Goal: Task Accomplishment & Management: Manage account settings

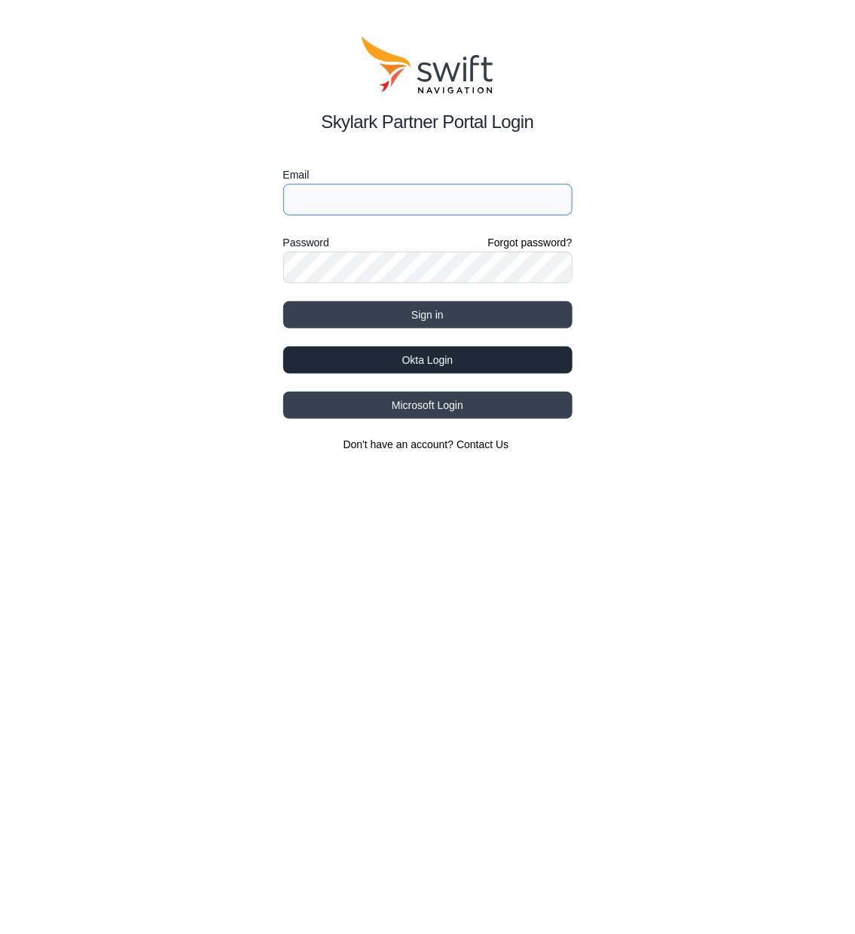
type input "[PERSON_NAME][EMAIL_ADDRESS][PERSON_NAME][DOMAIN_NAME]"
click at [523, 355] on button "Okta Login" at bounding box center [427, 359] width 289 height 27
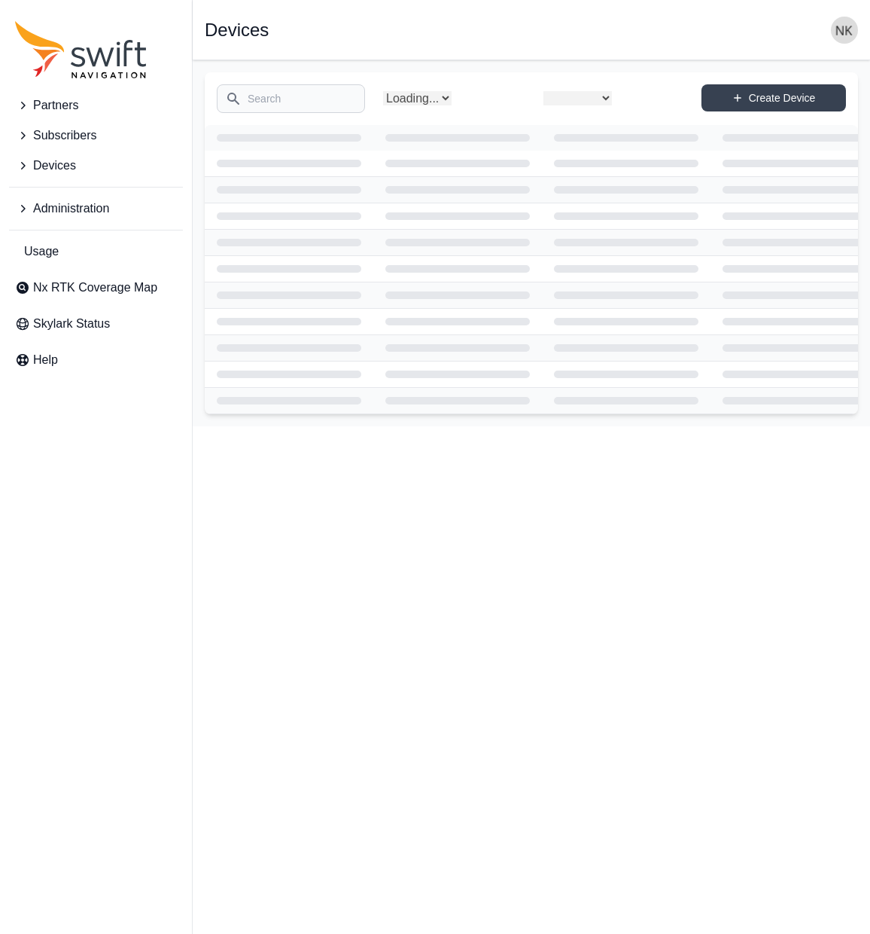
select select
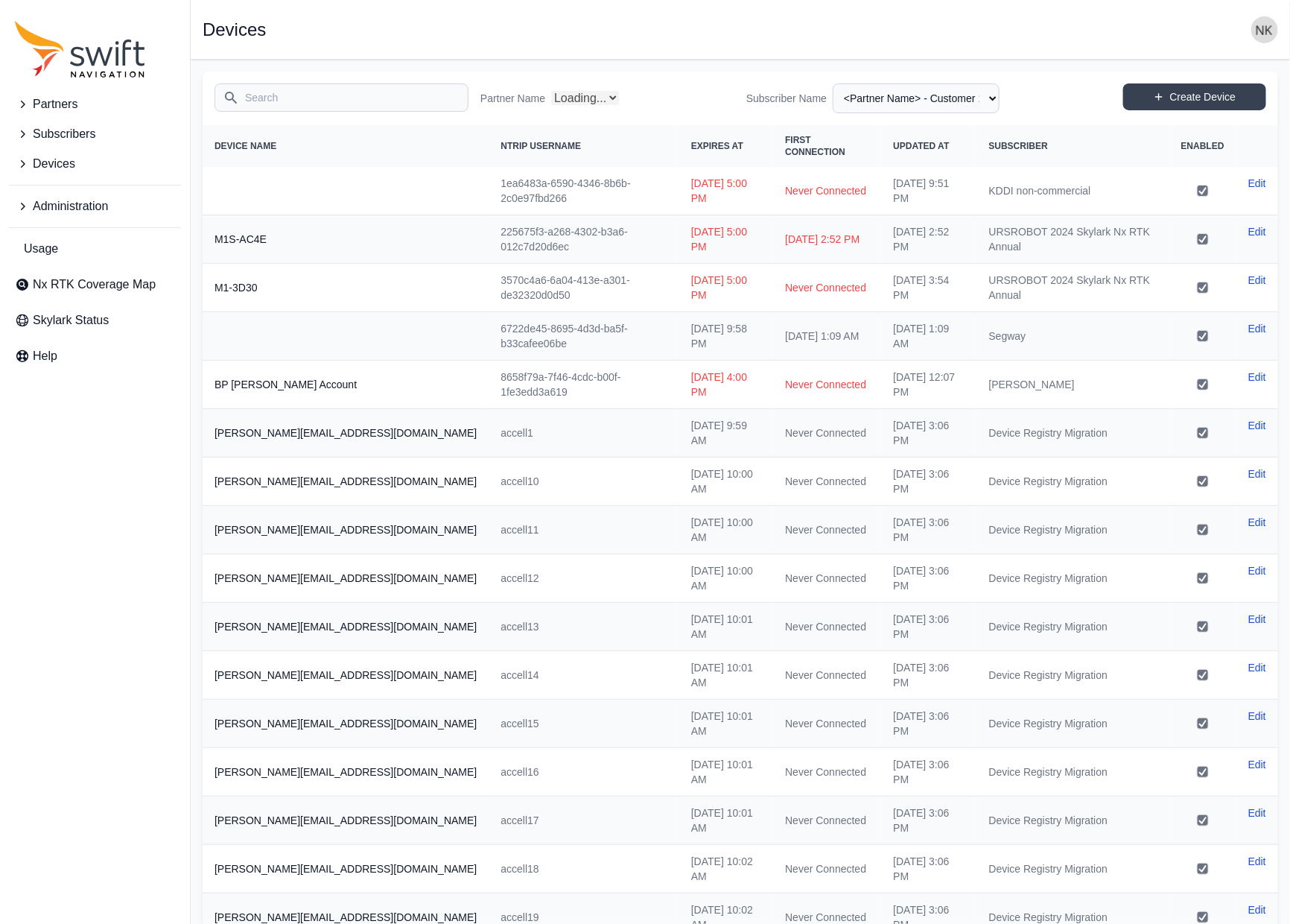
select select "Partner Name"
click at [861, 132] on th "Updated At" at bounding box center [929, 146] width 95 height 42
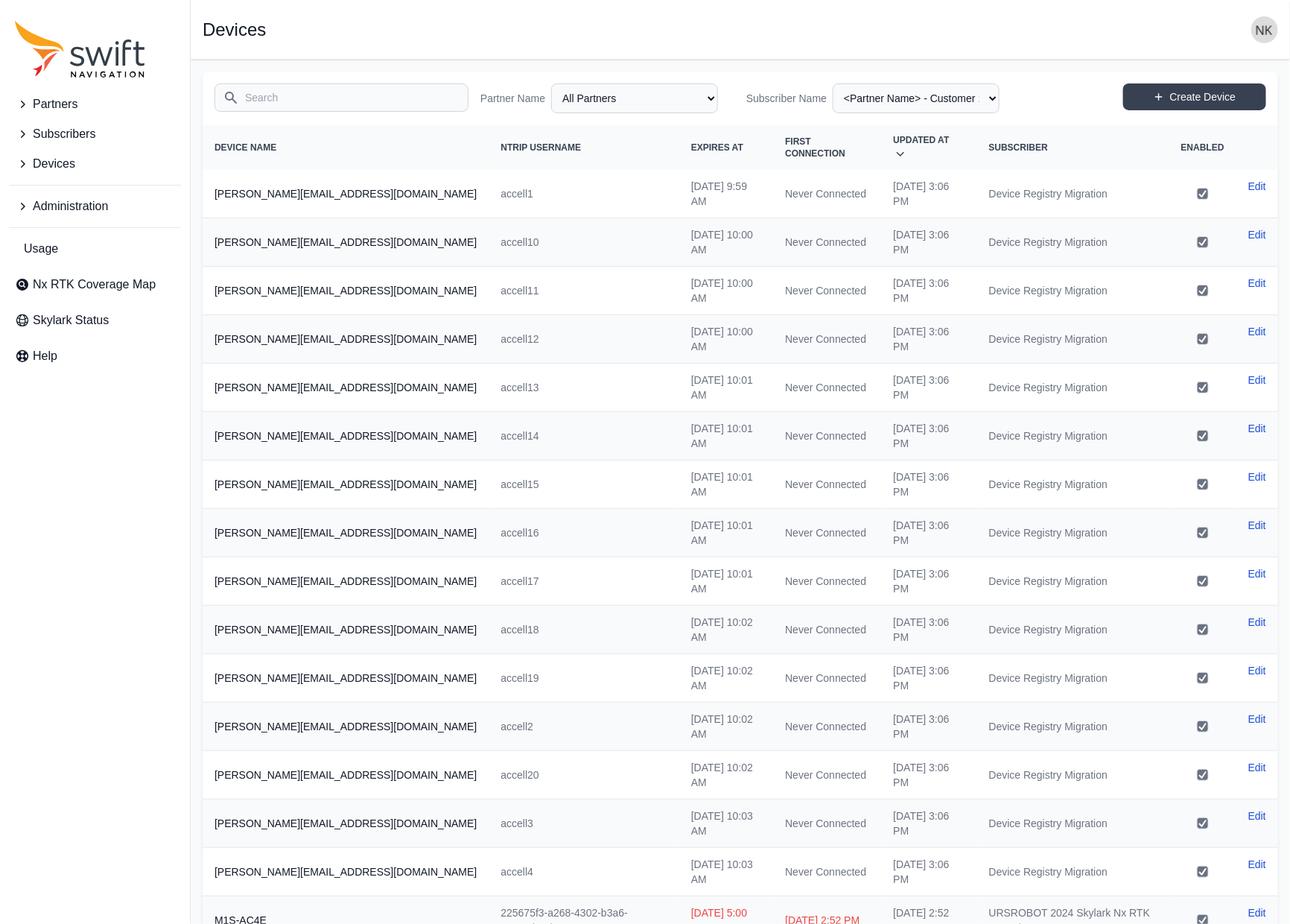
click at [861, 132] on th "Updated At" at bounding box center [929, 147] width 95 height 45
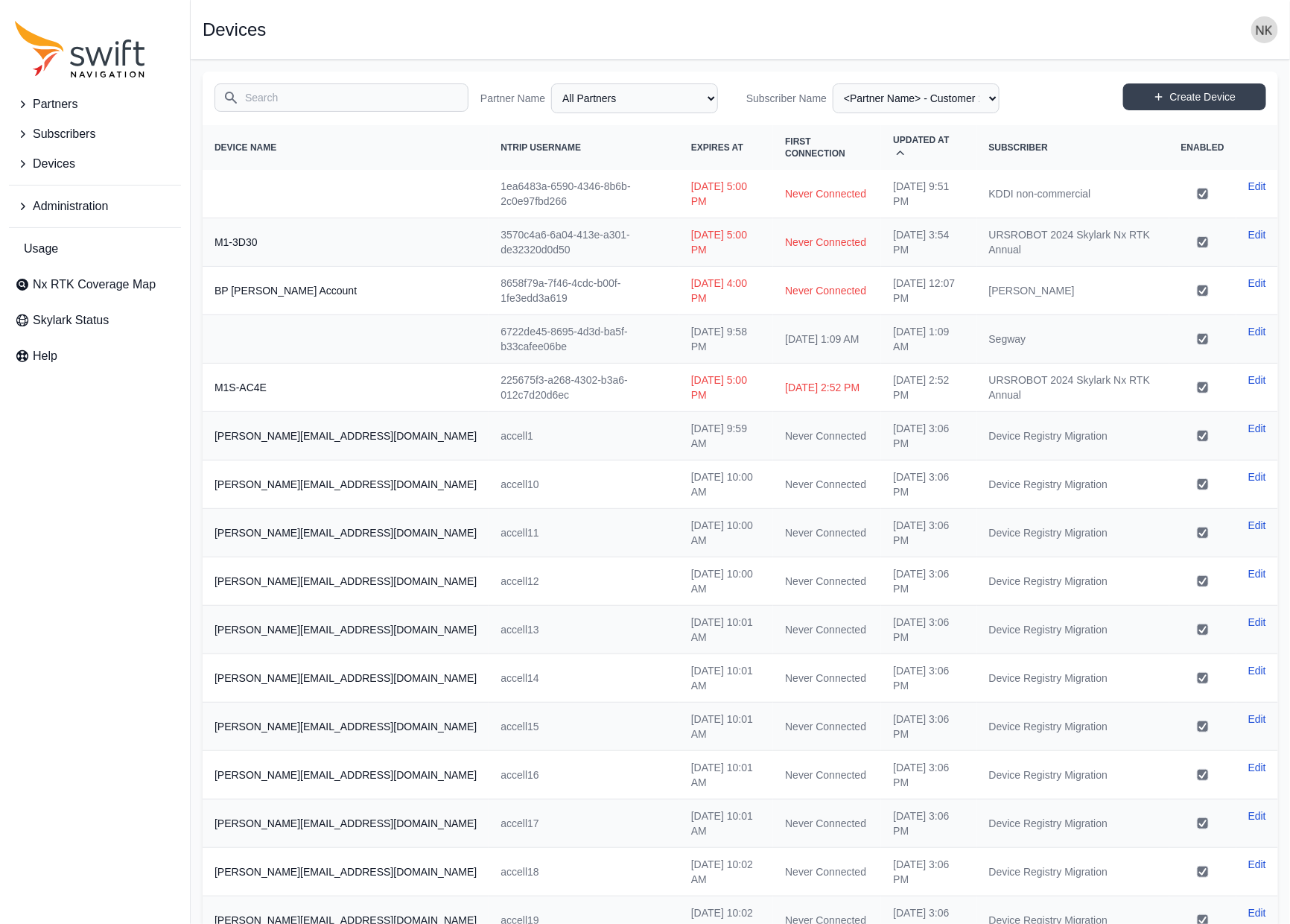
click at [861, 132] on th "Updated At" at bounding box center [929, 147] width 95 height 45
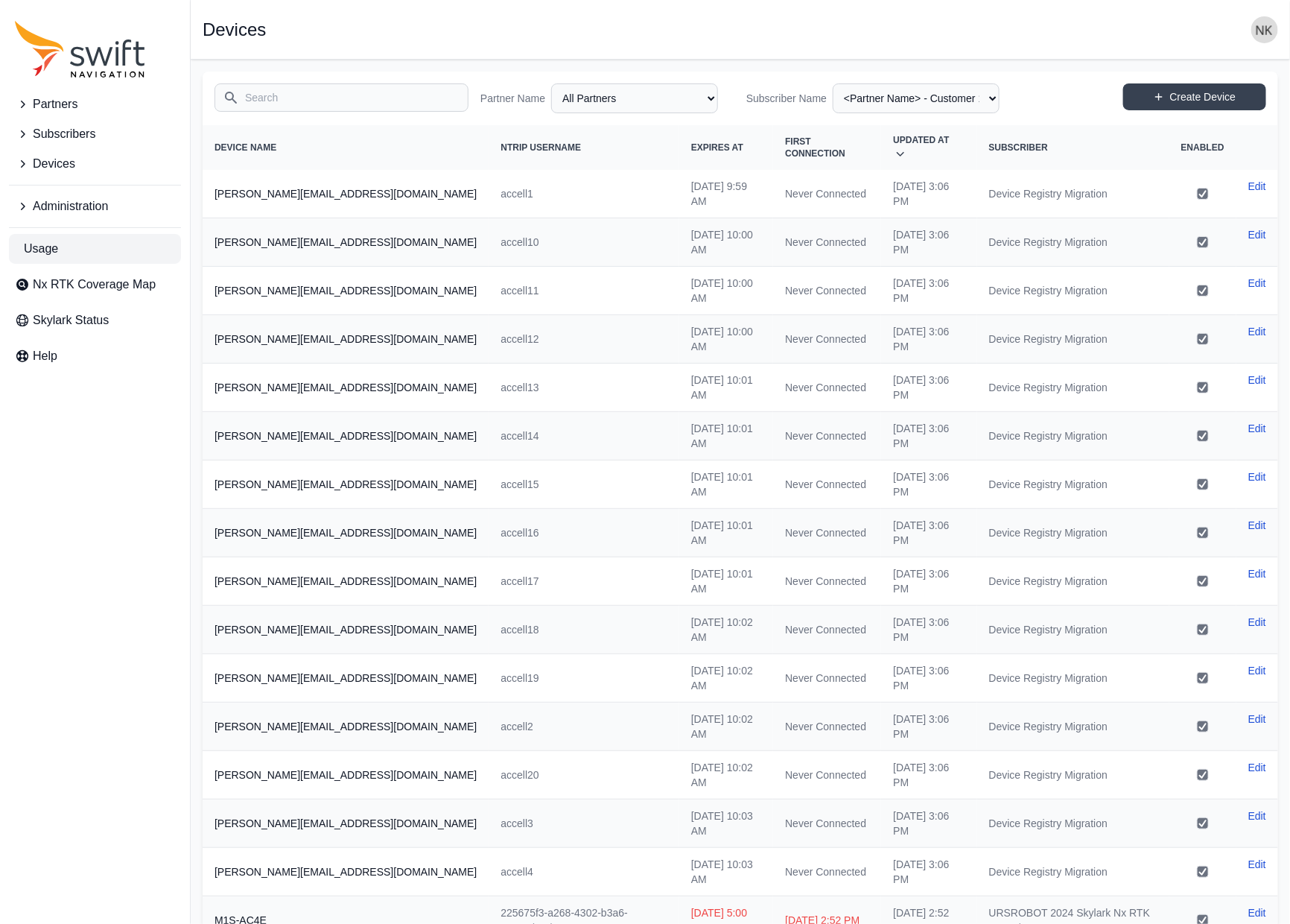
click at [59, 251] on link "Usage" at bounding box center [95, 248] width 172 height 30
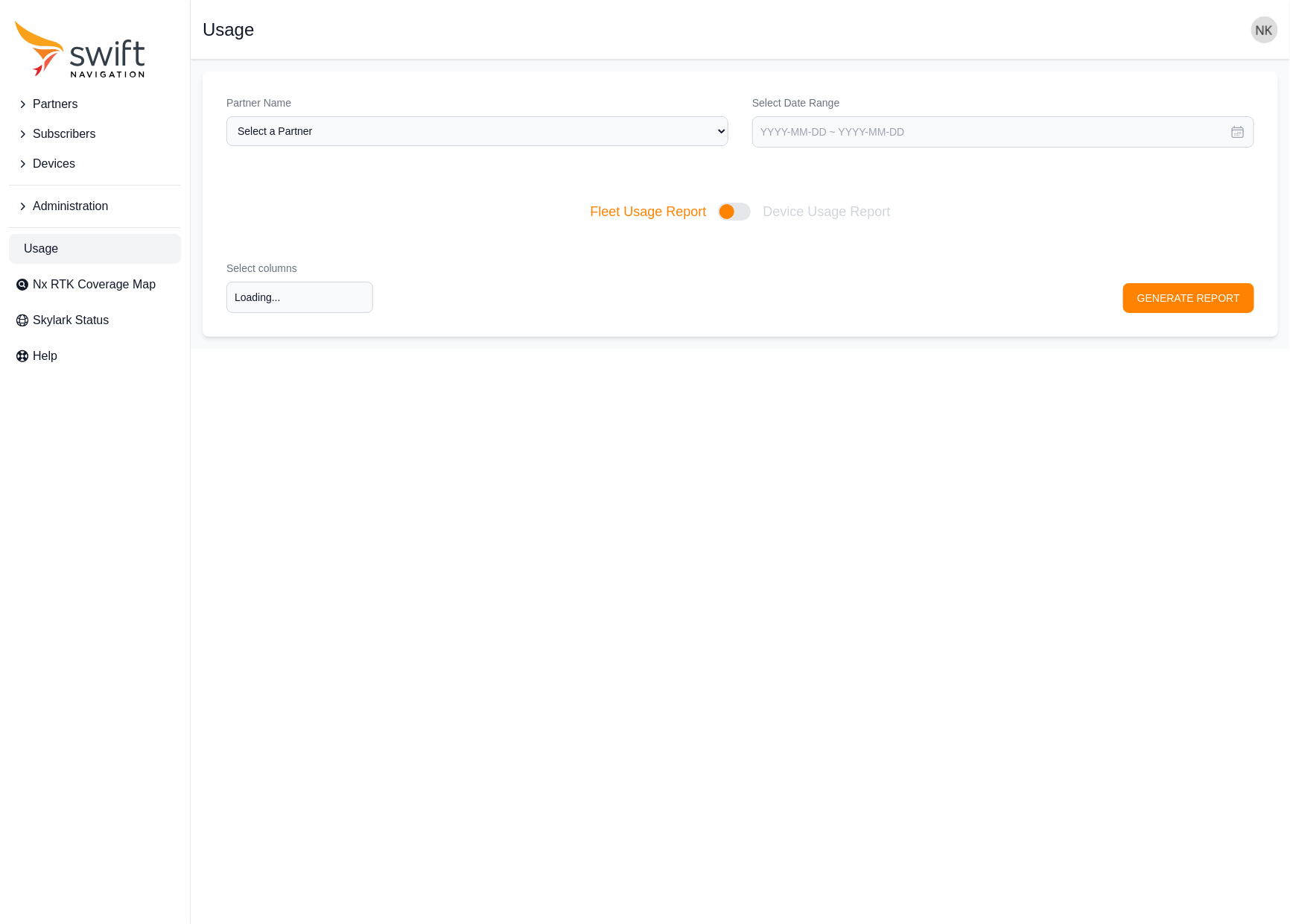
type input "Select columns"
click at [74, 207] on span "Administration" at bounding box center [70, 207] width 75 height 18
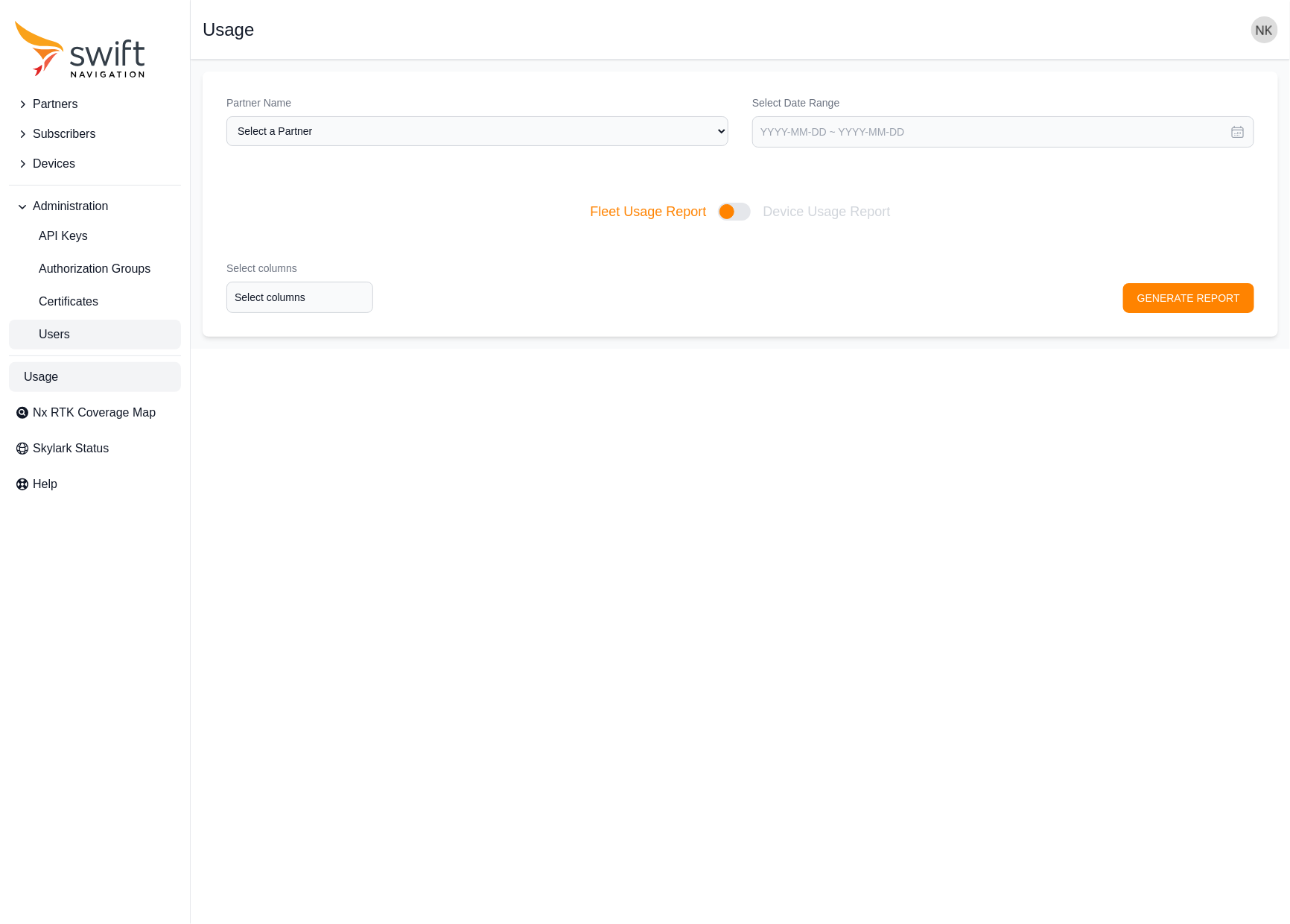
click at [69, 323] on link "Users" at bounding box center [95, 334] width 172 height 30
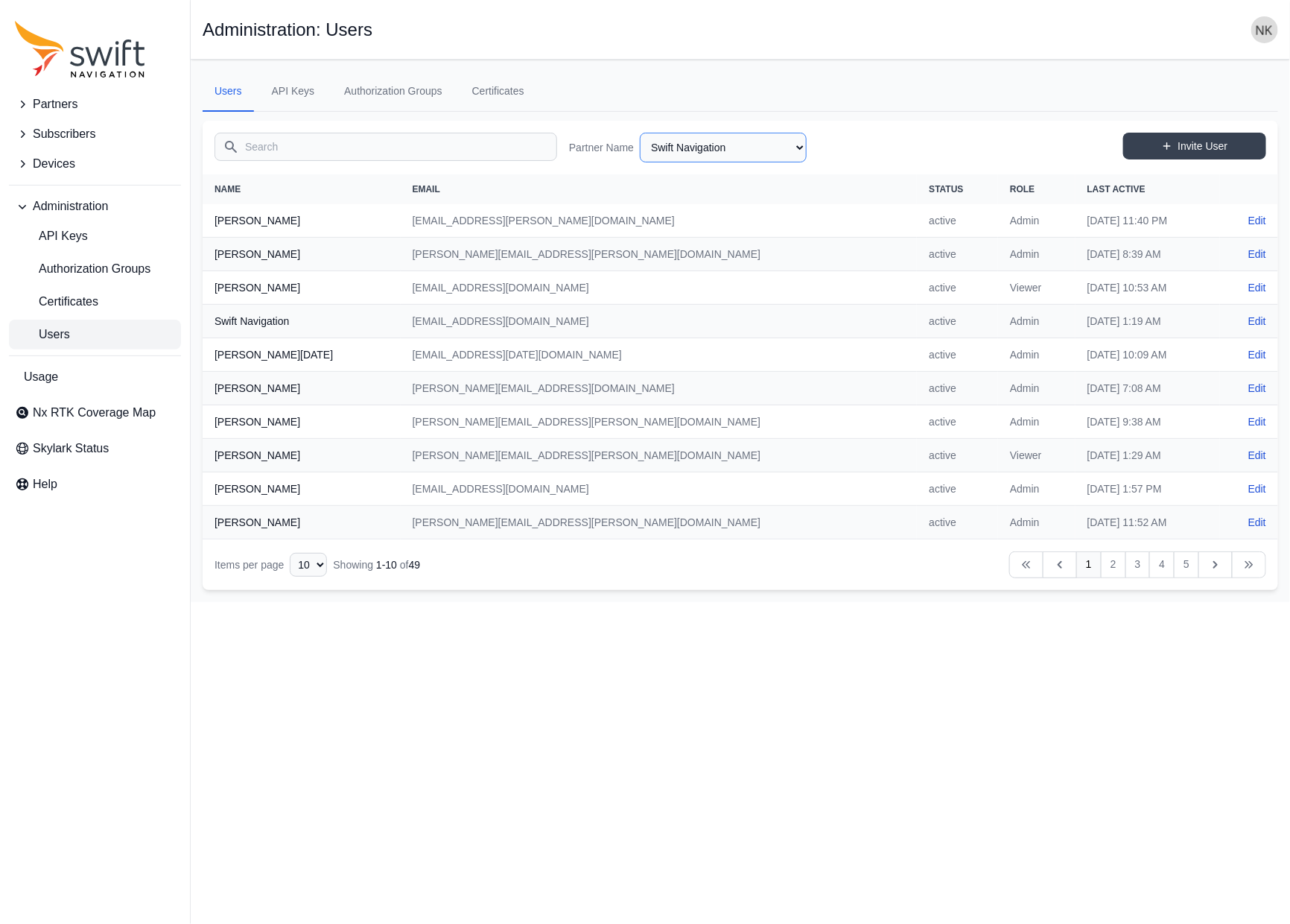
click at [711, 153] on select "AlpsAlpine [PERSON_NAME] Bad Elf Bench Mark Equipment & Supplies Inc. Benchmark…" at bounding box center [723, 147] width 167 height 30
click at [640, 133] on select "AlpsAlpine [PERSON_NAME] Bad Elf Bench Mark Equipment & Supplies Inc. Benchmark…" at bounding box center [723, 147] width 167 height 30
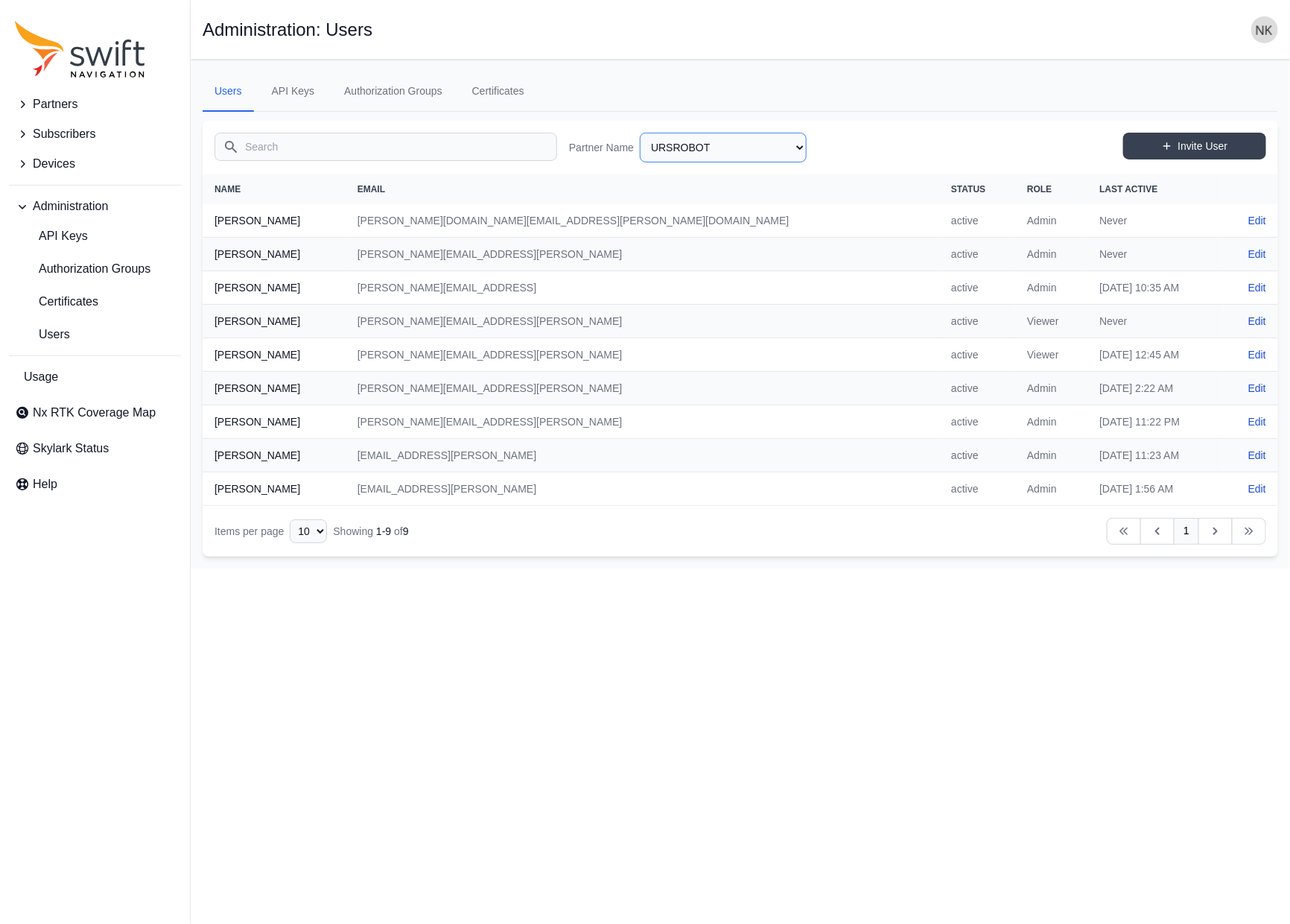
click at [701, 148] on select "AlpsAlpine [PERSON_NAME] Bad Elf Bench Mark Equipment & Supplies Inc. Benchmark…" at bounding box center [723, 147] width 167 height 30
click at [640, 133] on select "AlpsAlpine [PERSON_NAME] Bad Elf Bench Mark Equipment & Supplies Inc. Benchmark…" at bounding box center [723, 147] width 167 height 30
select select "fb0761bf-616c-4202-9cf3-94a3bfc30236"
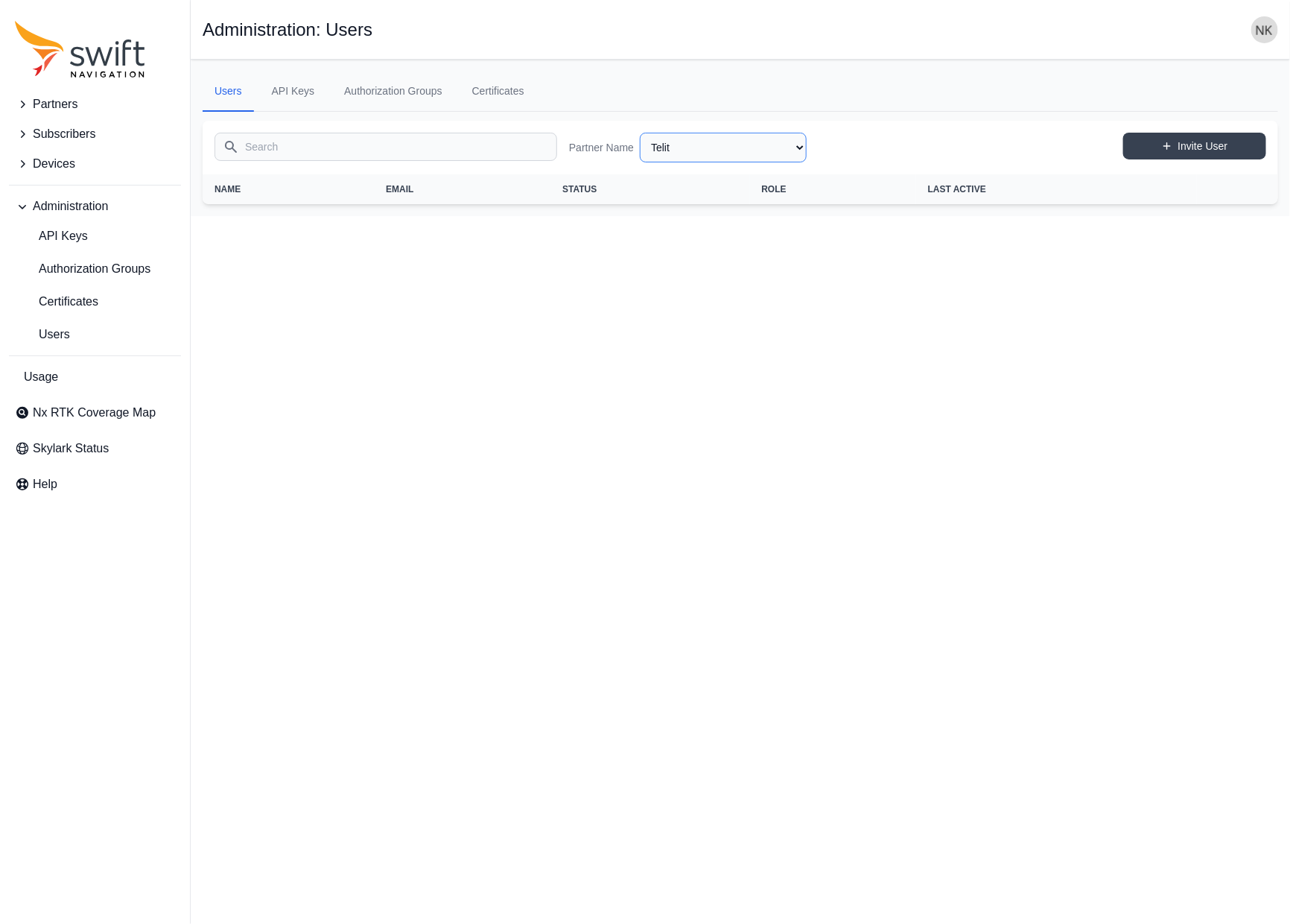
click at [723, 144] on select "AlpsAlpine [PERSON_NAME] Bad Elf Bench Mark Equipment & Supplies Inc. Benchmark…" at bounding box center [723, 147] width 167 height 30
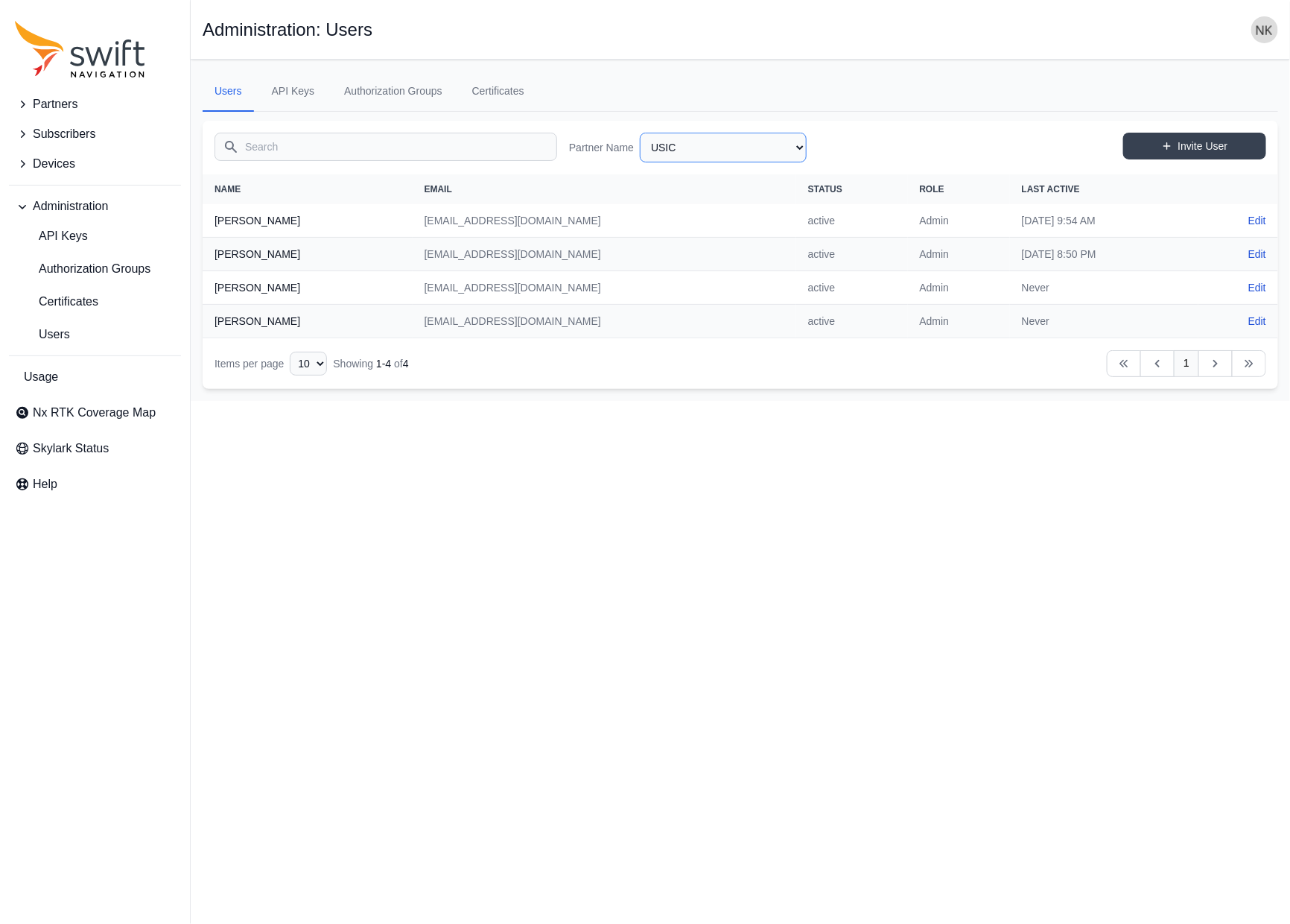
click at [709, 150] on select "AlpsAlpine [PERSON_NAME] Bad Elf Bench Mark Equipment & Supplies Inc. Benchmark…" at bounding box center [723, 147] width 167 height 30
click at [640, 133] on select "AlpsAlpine [PERSON_NAME] Bad Elf Bench Mark Equipment & Supplies Inc. Benchmark…" at bounding box center [723, 147] width 167 height 30
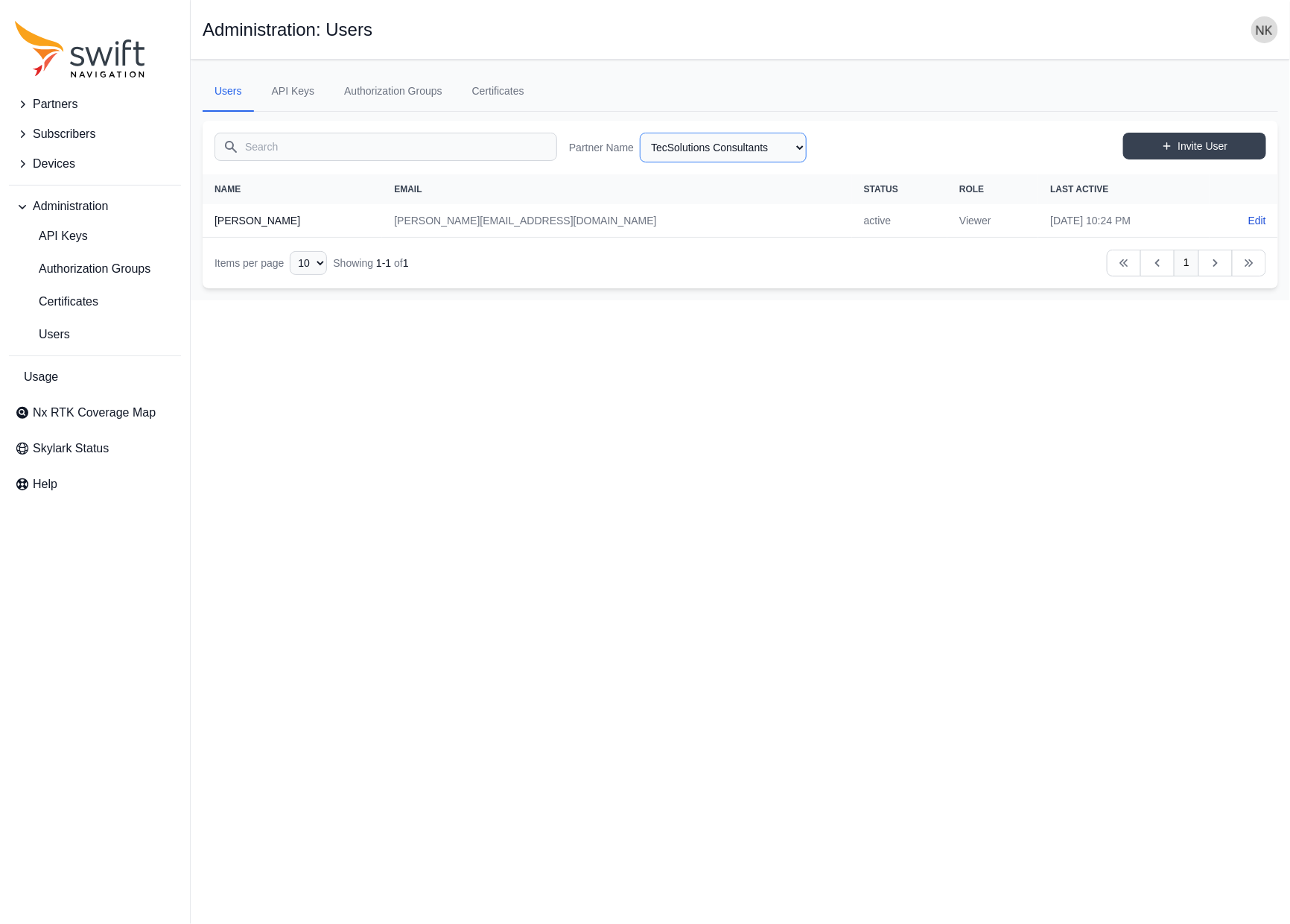
click at [746, 147] on select "AlpsAlpine [PERSON_NAME] Bad Elf Bench Mark Equipment & Supplies Inc. Benchmark…" at bounding box center [723, 147] width 167 height 30
click at [640, 133] on select "AlpsAlpine [PERSON_NAME] Bad Elf Bench Mark Equipment & Supplies Inc. Benchmark…" at bounding box center [723, 147] width 167 height 30
click at [759, 148] on select "AlpsAlpine [PERSON_NAME] Bad Elf Bench Mark Equipment & Supplies Inc. Benchmark…" at bounding box center [723, 147] width 167 height 30
click at [640, 133] on select "AlpsAlpine [PERSON_NAME] Bad Elf Bench Mark Equipment & Supplies Inc. Benchmark…" at bounding box center [723, 147] width 167 height 30
click at [744, 152] on select "AlpsAlpine [PERSON_NAME] Bad Elf Bench Mark Equipment & Supplies Inc. Benchmark…" at bounding box center [723, 147] width 167 height 30
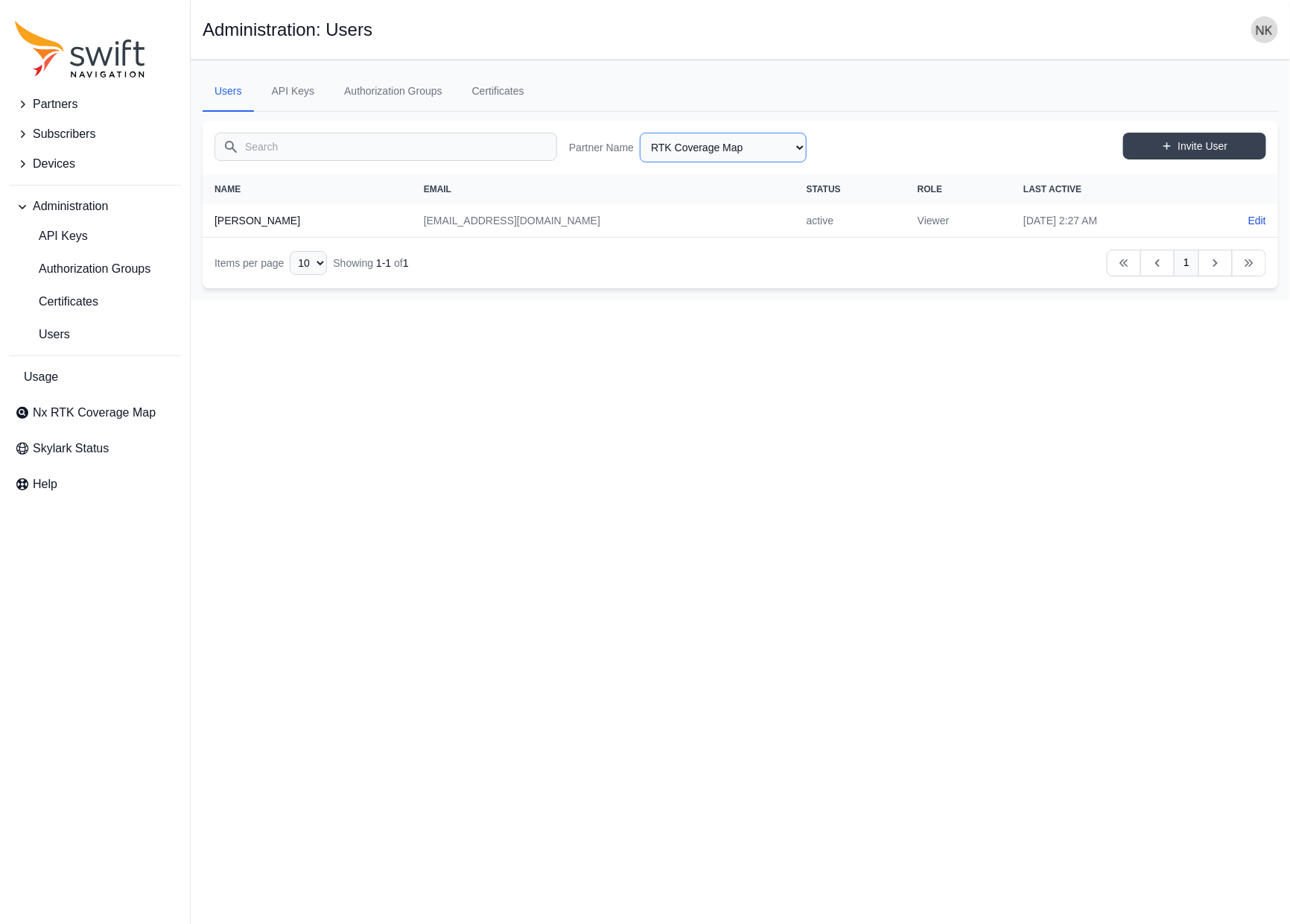
click at [640, 133] on select "AlpsAlpine [PERSON_NAME] Bad Elf Bench Mark Equipment & Supplies Inc. Benchmark…" at bounding box center [723, 147] width 167 height 30
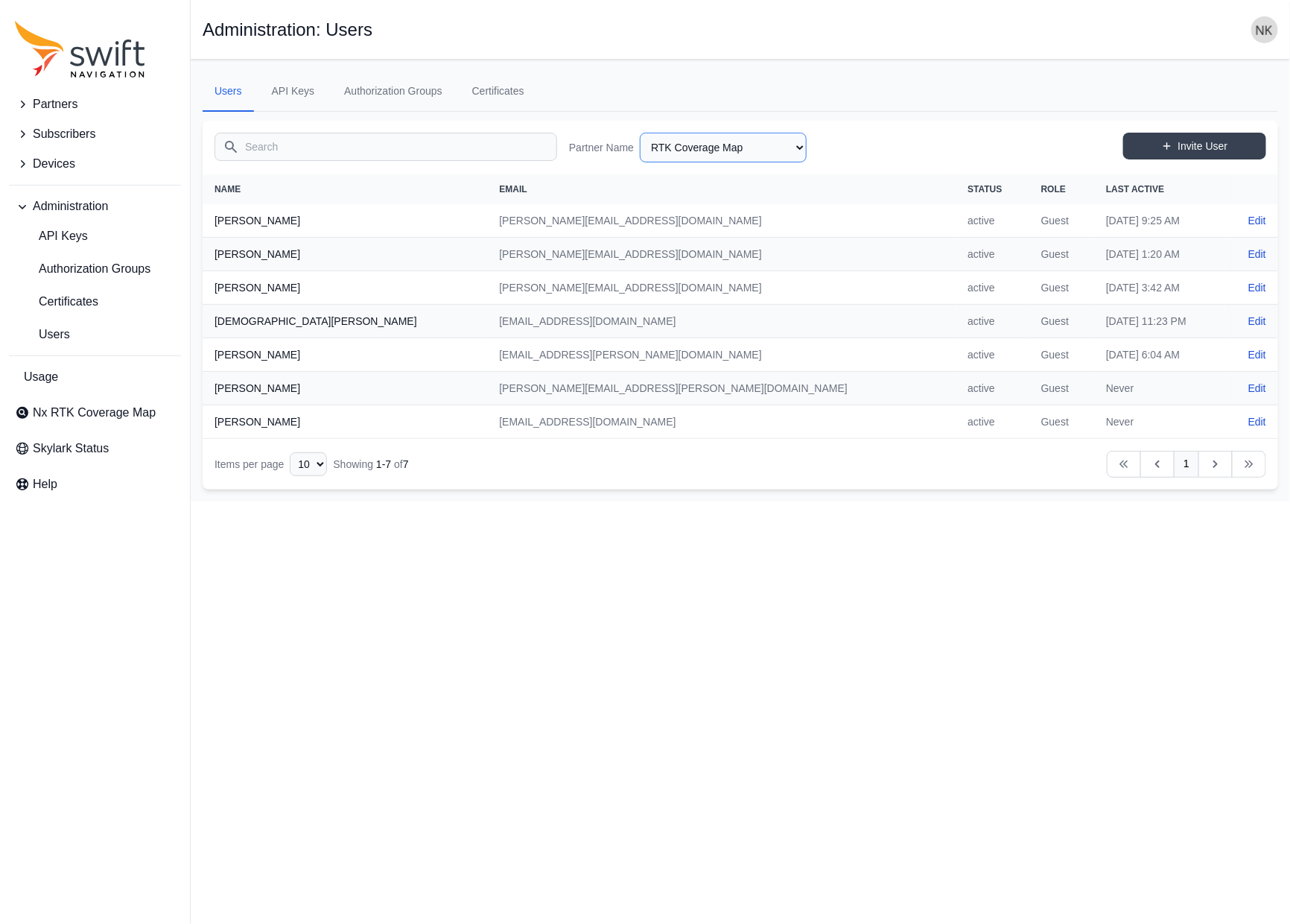
click at [737, 146] on select "AlpsAlpine [PERSON_NAME] Bad Elf Bench Mark Equipment & Supplies Inc. Benchmark…" at bounding box center [723, 147] width 167 height 30
click at [640, 133] on select "AlpsAlpine [PERSON_NAME] Bad Elf Bench Mark Equipment & Supplies Inc. Benchmark…" at bounding box center [723, 147] width 167 height 30
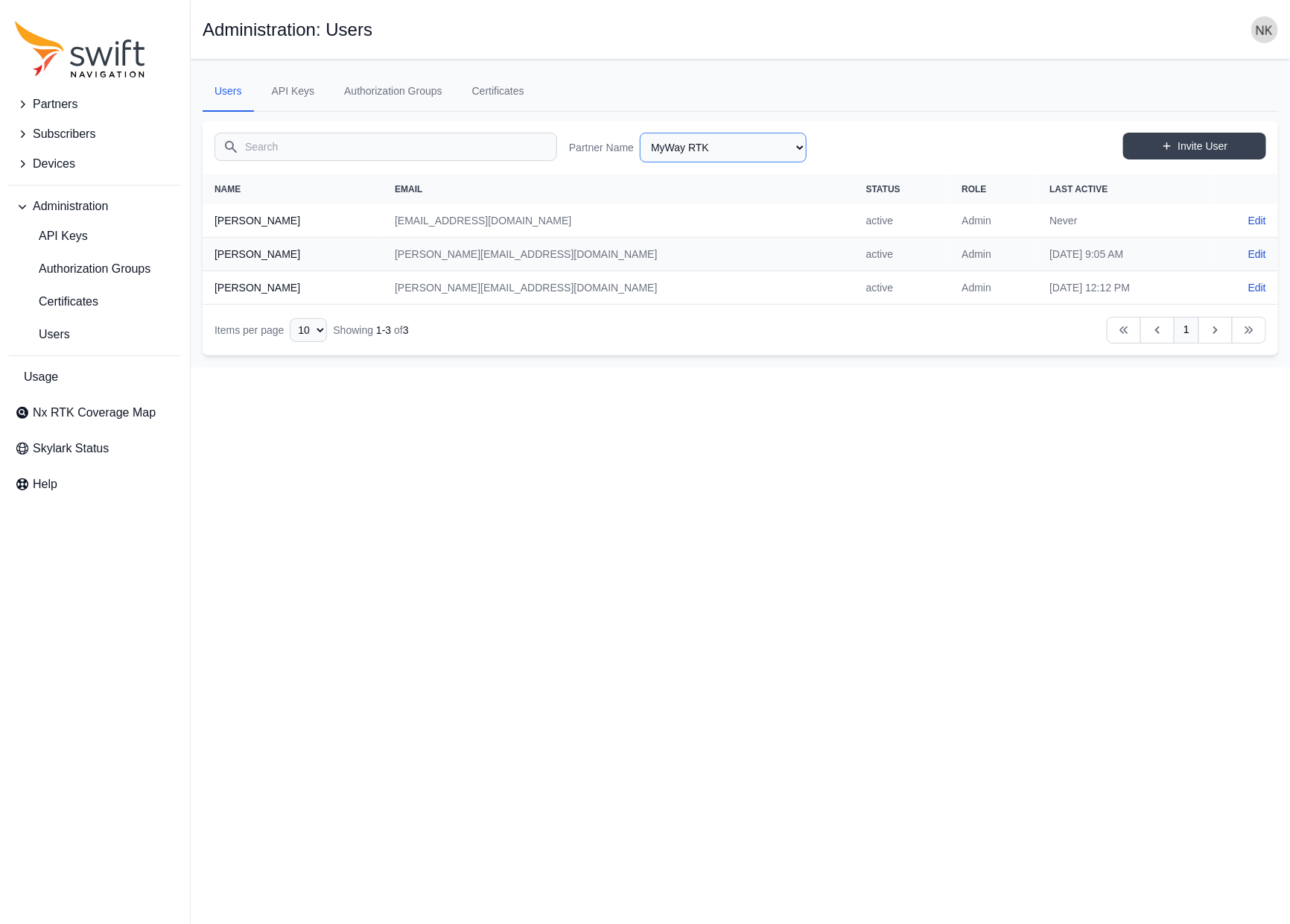
click at [756, 145] on select "AlpsAlpine [PERSON_NAME] Bad Elf Bench Mark Equipment & Supplies Inc. Benchmark…" at bounding box center [723, 147] width 167 height 30
click at [640, 133] on select "AlpsAlpine [PERSON_NAME] Bad Elf Bench Mark Equipment & Supplies Inc. Benchmark…" at bounding box center [723, 147] width 167 height 30
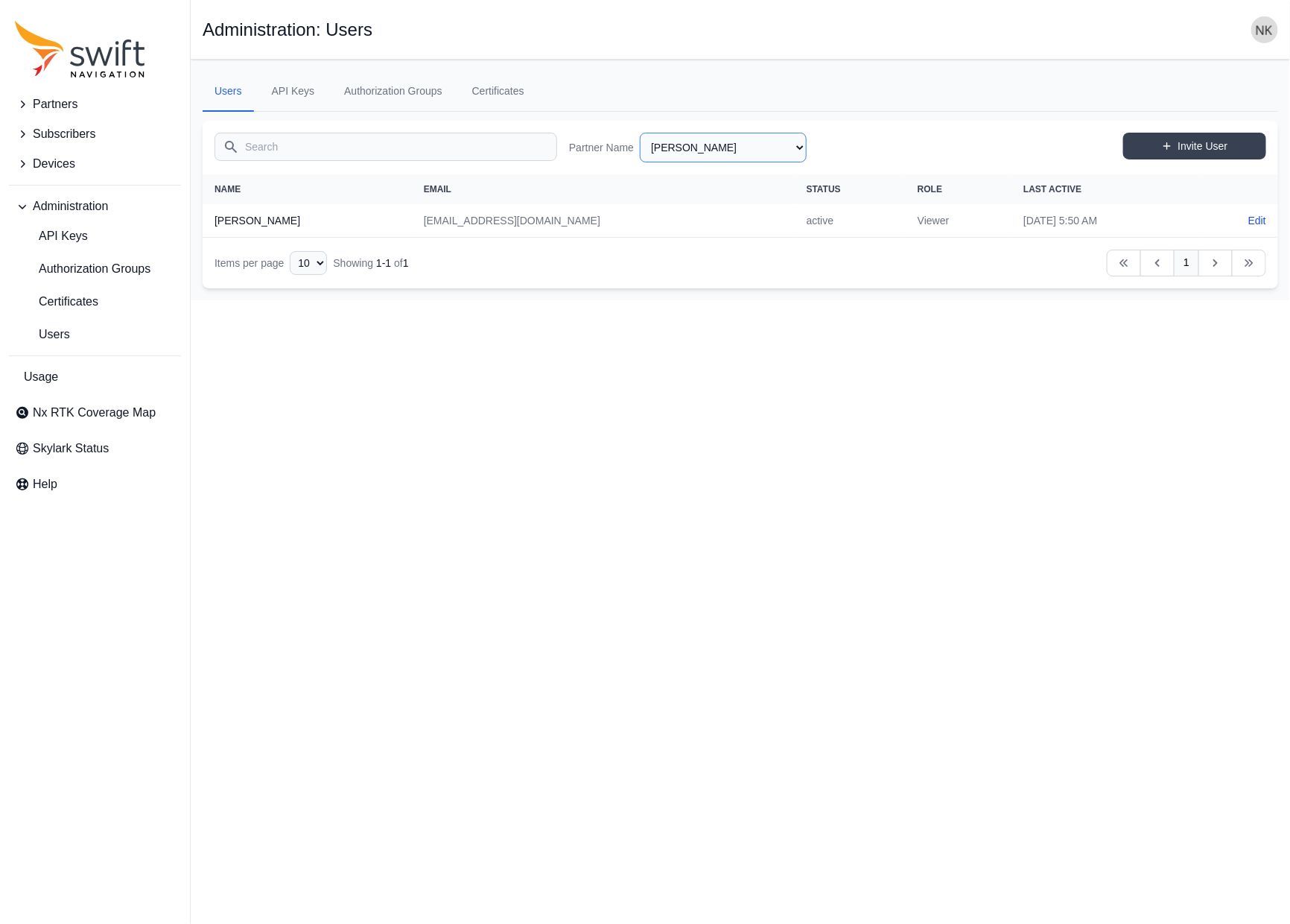
click at [738, 144] on select "AlpsAlpine [PERSON_NAME] Bad Elf Bench Mark Equipment & Supplies Inc. Benchmark…" at bounding box center [723, 147] width 167 height 30
click at [640, 133] on select "AlpsAlpine [PERSON_NAME] Bad Elf Bench Mark Equipment & Supplies Inc. Benchmark…" at bounding box center [723, 147] width 167 height 30
select select "d85d40be-85fb-4980-bdd7-2b0d779069e7"
click at [748, 151] on select "AlpsAlpine [PERSON_NAME] Bad Elf Bench Mark Equipment & Supplies Inc. Benchmark…" at bounding box center [723, 147] width 167 height 30
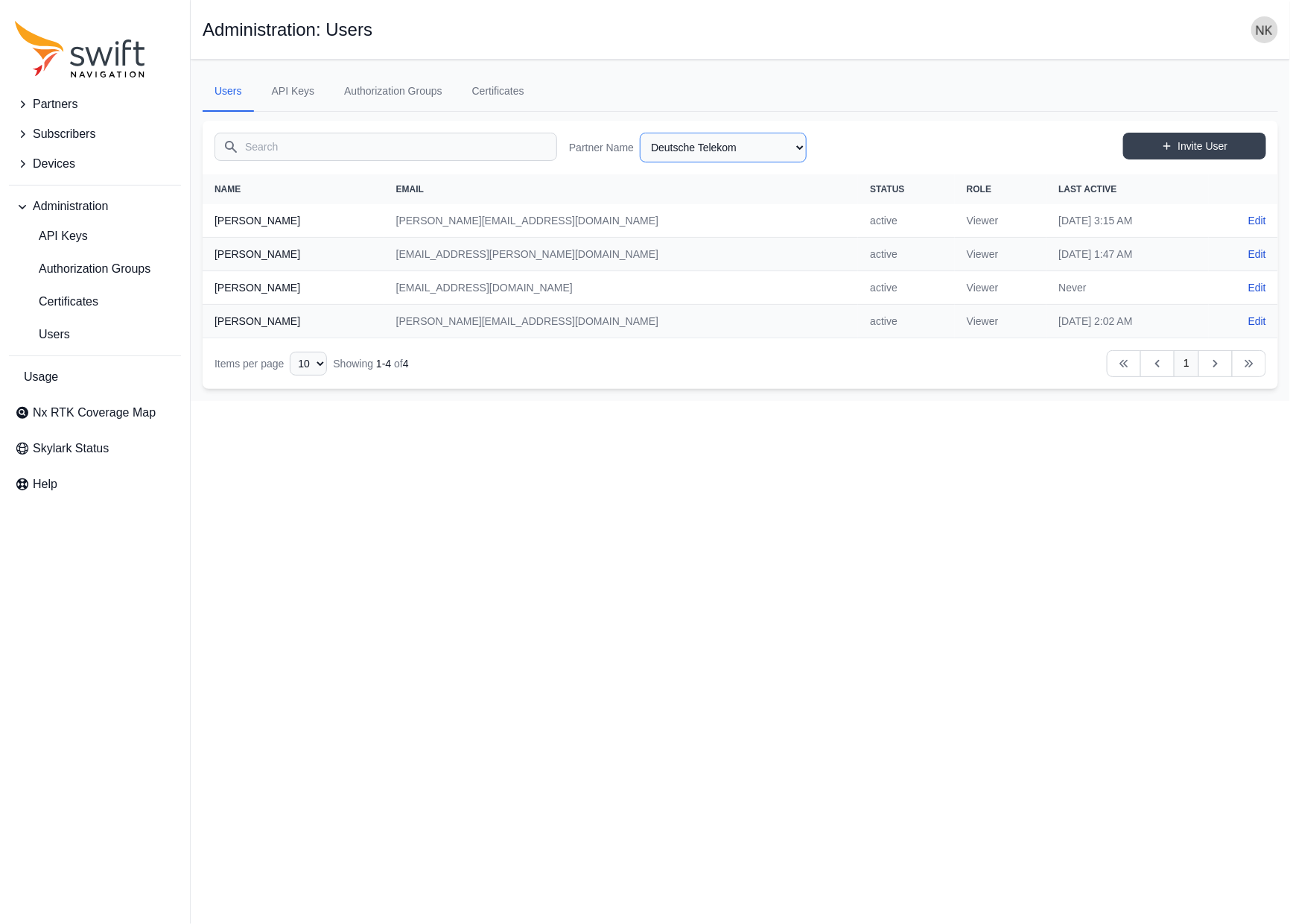
click at [724, 144] on select "AlpsAlpine [PERSON_NAME] Bad Elf Bench Mark Equipment & Supplies Inc. Benchmark…" at bounding box center [723, 147] width 167 height 30
click at [640, 133] on select "AlpsAlpine [PERSON_NAME] Bad Elf Bench Mark Equipment & Supplies Inc. Benchmark…" at bounding box center [723, 147] width 167 height 30
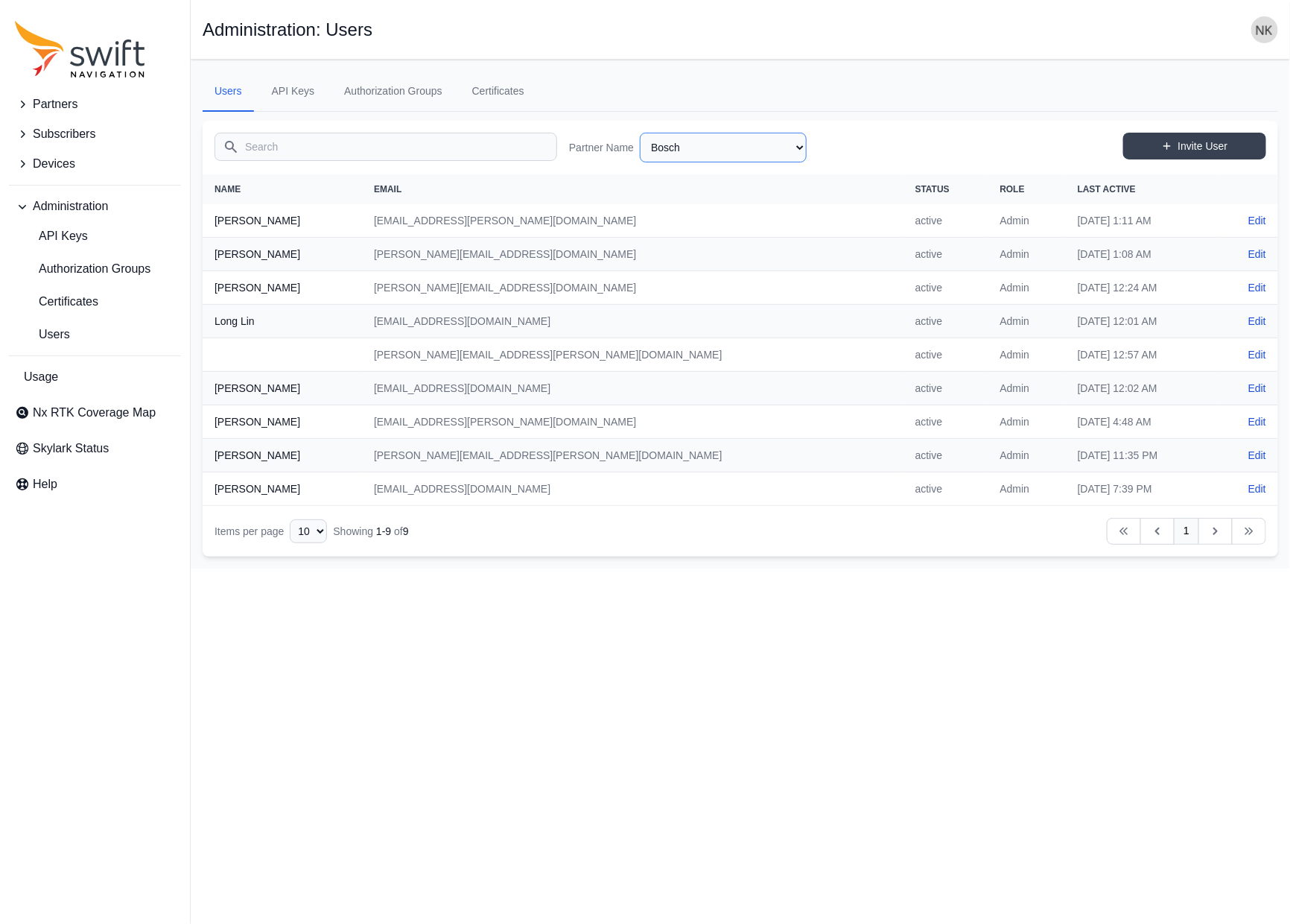
click at [786, 152] on select "AlpsAlpine [PERSON_NAME] Bad Elf Bench Mark Equipment & Supplies Inc. Benchmark…" at bounding box center [723, 147] width 167 height 30
click at [640, 133] on select "AlpsAlpine [PERSON_NAME] Bad Elf Bench Mark Equipment & Supplies Inc. Benchmark…" at bounding box center [723, 147] width 167 height 30
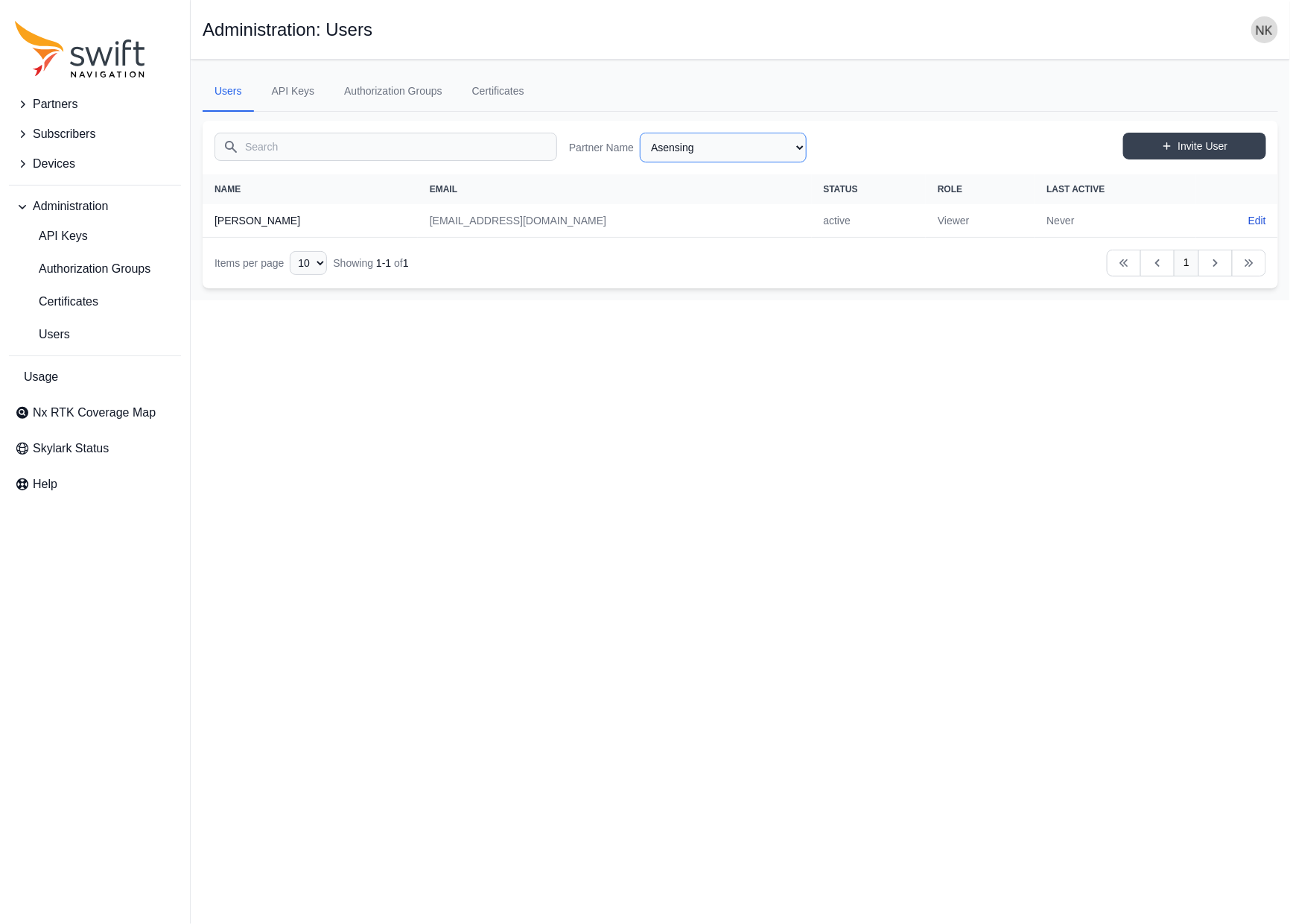
click at [745, 147] on select "AlpsAlpine [PERSON_NAME] Bad Elf Bench Mark Equipment & Supplies Inc. Benchmark…" at bounding box center [723, 147] width 167 height 30
click at [640, 133] on select "AlpsAlpine [PERSON_NAME] Bad Elf Bench Mark Equipment & Supplies Inc. Benchmark…" at bounding box center [723, 147] width 167 height 30
click at [748, 146] on select "AlpsAlpine [PERSON_NAME] Bad Elf Bench Mark Equipment & Supplies Inc. Benchmark…" at bounding box center [723, 147] width 167 height 30
click at [640, 133] on select "AlpsAlpine [PERSON_NAME] Bad Elf Bench Mark Equipment & Supplies Inc. Benchmark…" at bounding box center [723, 147] width 167 height 30
click at [716, 154] on select "AlpsAlpine [PERSON_NAME] Bad Elf Bench Mark Equipment & Supplies Inc. Benchmark…" at bounding box center [723, 147] width 167 height 30
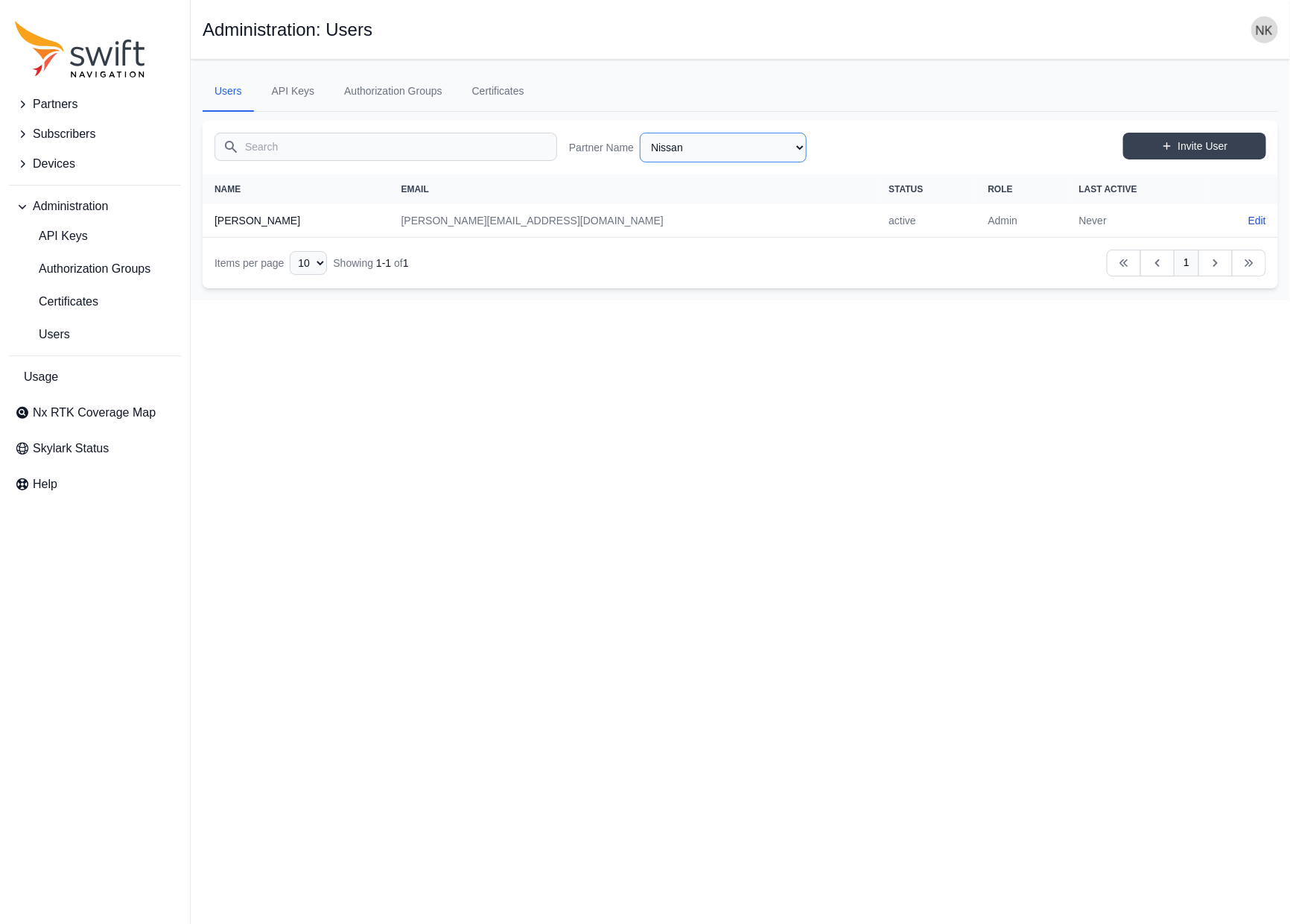
click at [640, 133] on select "AlpsAlpine [PERSON_NAME] Bad Elf Bench Mark Equipment & Supplies Inc. Benchmark…" at bounding box center [723, 147] width 167 height 30
click at [709, 151] on select "AlpsAlpine [PERSON_NAME] Bad Elf Bench Mark Equipment & Supplies Inc. Benchmark…" at bounding box center [723, 147] width 167 height 30
click at [640, 133] on select "AlpsAlpine [PERSON_NAME] Bad Elf Bench Mark Equipment & Supplies Inc. Benchmark…" at bounding box center [723, 147] width 167 height 30
click at [710, 147] on select "AlpsAlpine [PERSON_NAME] Bad Elf Bench Mark Equipment & Supplies Inc. Benchmark…" at bounding box center [723, 147] width 167 height 30
click at [640, 133] on select "AlpsAlpine [PERSON_NAME] Bad Elf Bench Mark Equipment & Supplies Inc. Benchmark…" at bounding box center [723, 147] width 167 height 30
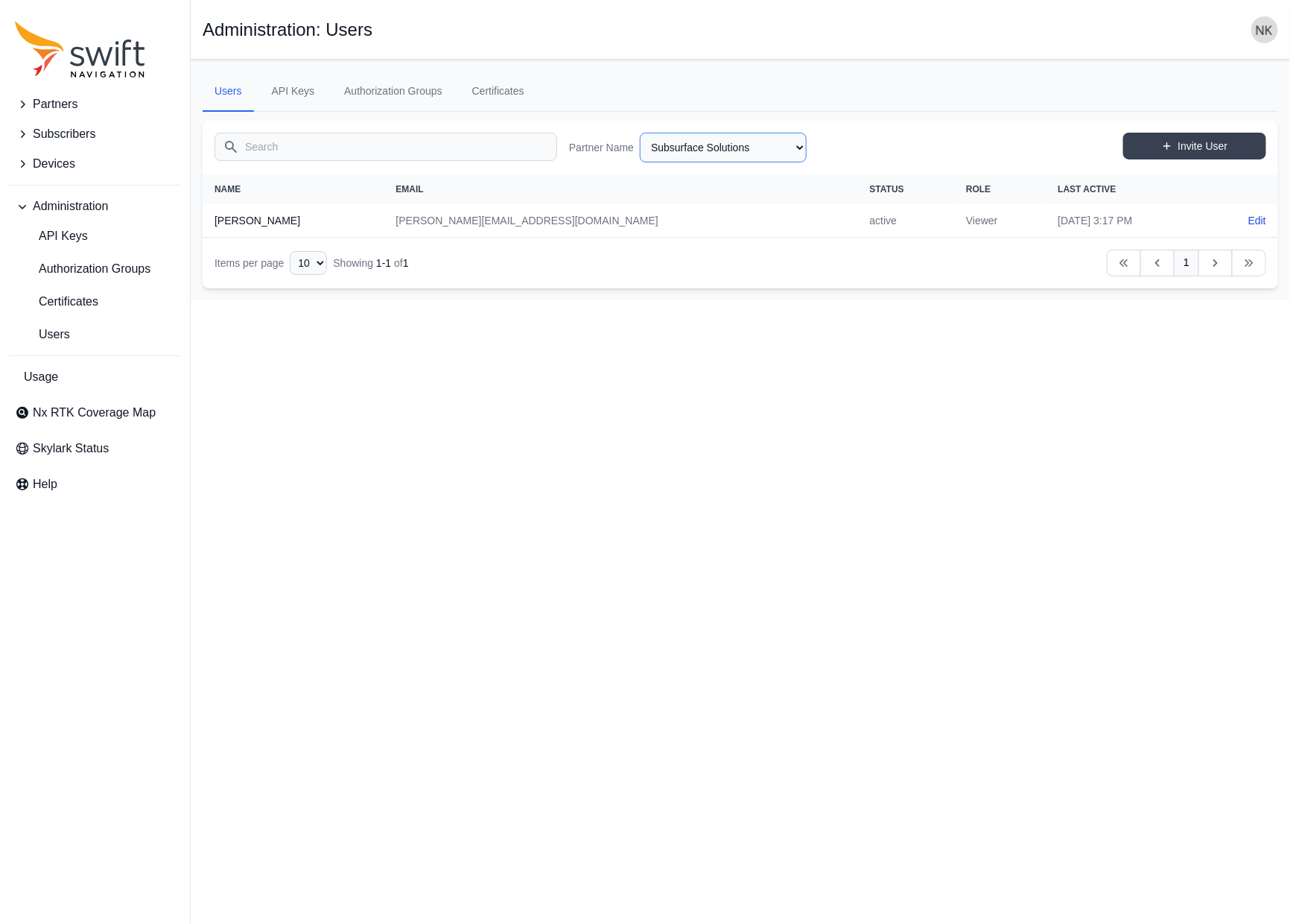
click at [739, 146] on select "AlpsAlpine [PERSON_NAME] Bad Elf Bench Mark Equipment & Supplies Inc. Benchmark…" at bounding box center [723, 147] width 167 height 30
click at [640, 133] on select "AlpsAlpine [PERSON_NAME] Bad Elf Bench Mark Equipment & Supplies Inc. Benchmark…" at bounding box center [723, 147] width 167 height 30
select select "03719662-1d6a-4299-8a05-bf0412e460ab"
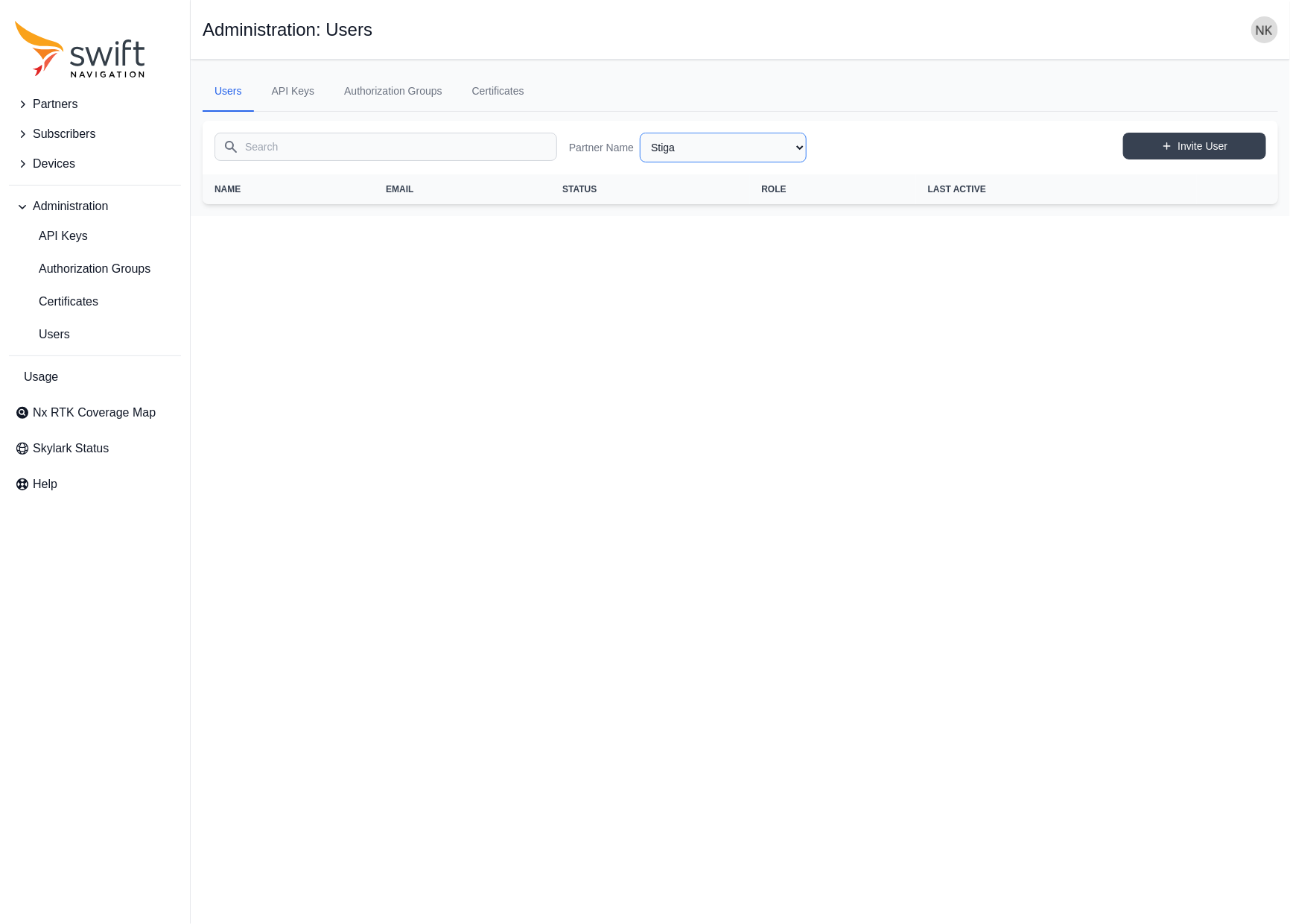
click at [733, 140] on select "AlpsAlpine [PERSON_NAME] Bad Elf Bench Mark Equipment & Supplies Inc. Benchmark…" at bounding box center [723, 147] width 167 height 30
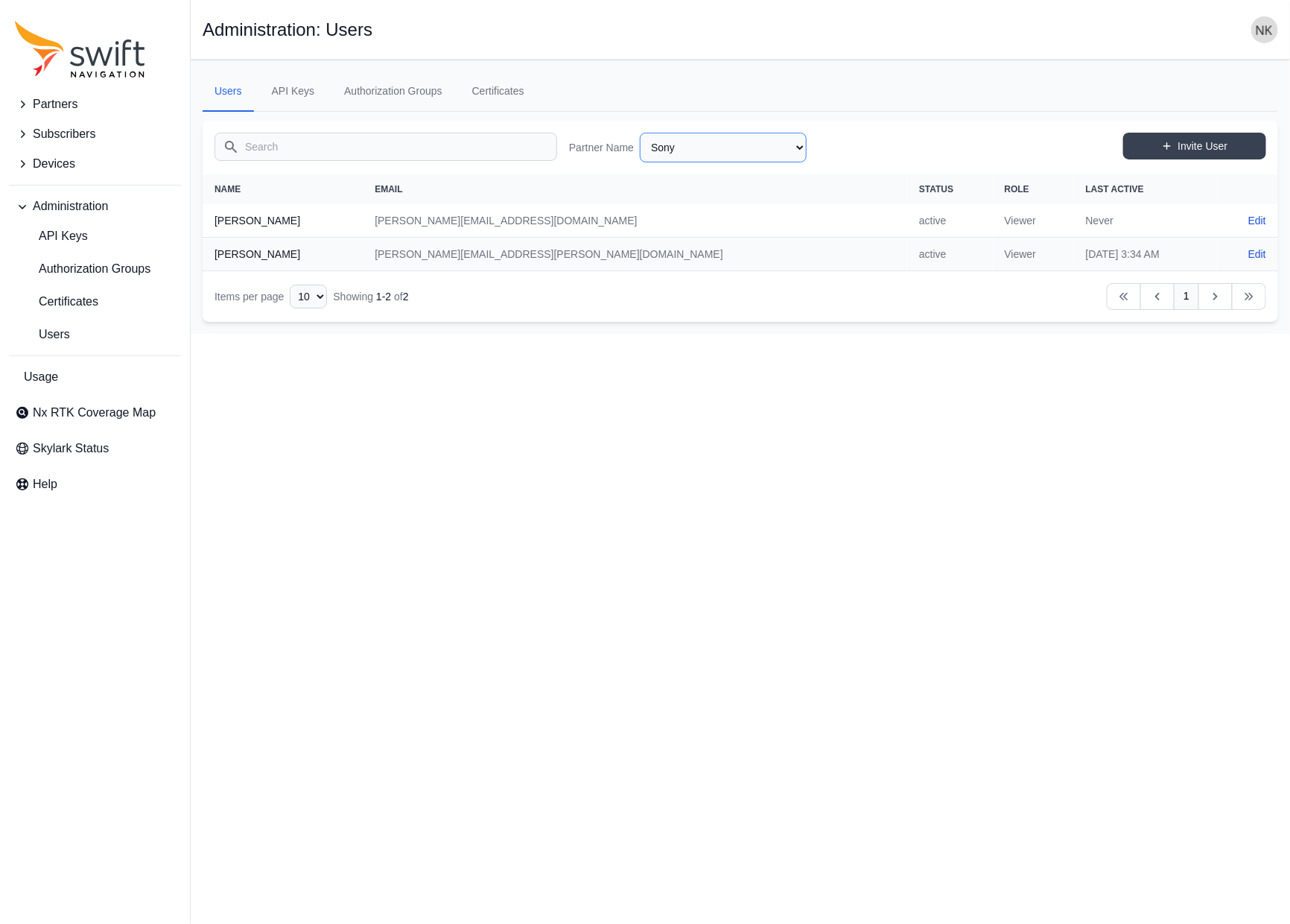
click at [734, 152] on select "AlpsAlpine [PERSON_NAME] Bad Elf Bench Mark Equipment & Supplies Inc. Benchmark…" at bounding box center [723, 147] width 167 height 30
click at [640, 133] on select "AlpsAlpine [PERSON_NAME] Bad Elf Bench Mark Equipment & Supplies Inc. Benchmark…" at bounding box center [723, 147] width 167 height 30
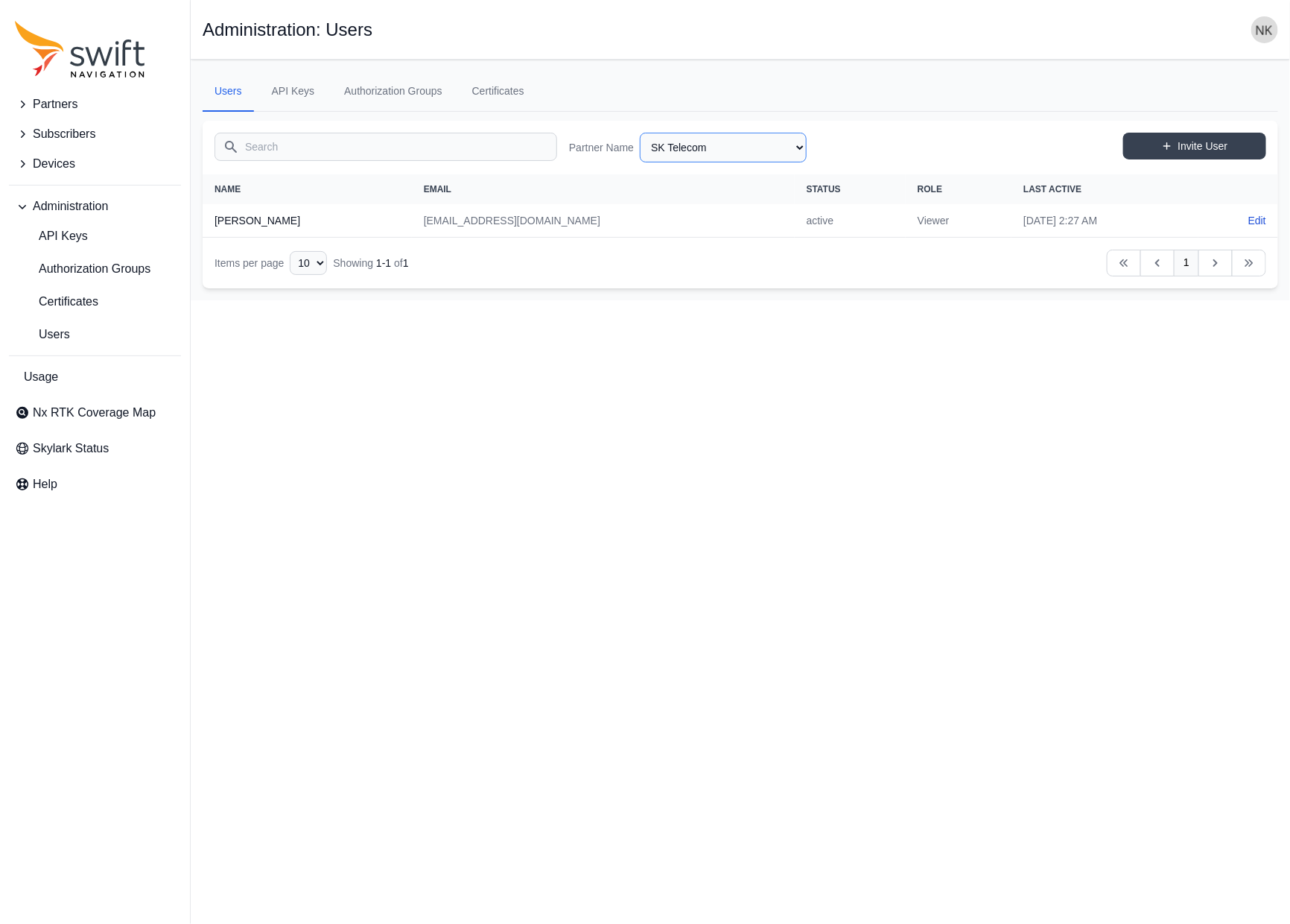
click at [756, 156] on select "AlpsAlpine [PERSON_NAME] Bad Elf Bench Mark Equipment & Supplies Inc. Benchmark…" at bounding box center [723, 147] width 167 height 30
click at [640, 133] on select "AlpsAlpine [PERSON_NAME] Bad Elf Bench Mark Equipment & Supplies Inc. Benchmark…" at bounding box center [723, 147] width 167 height 30
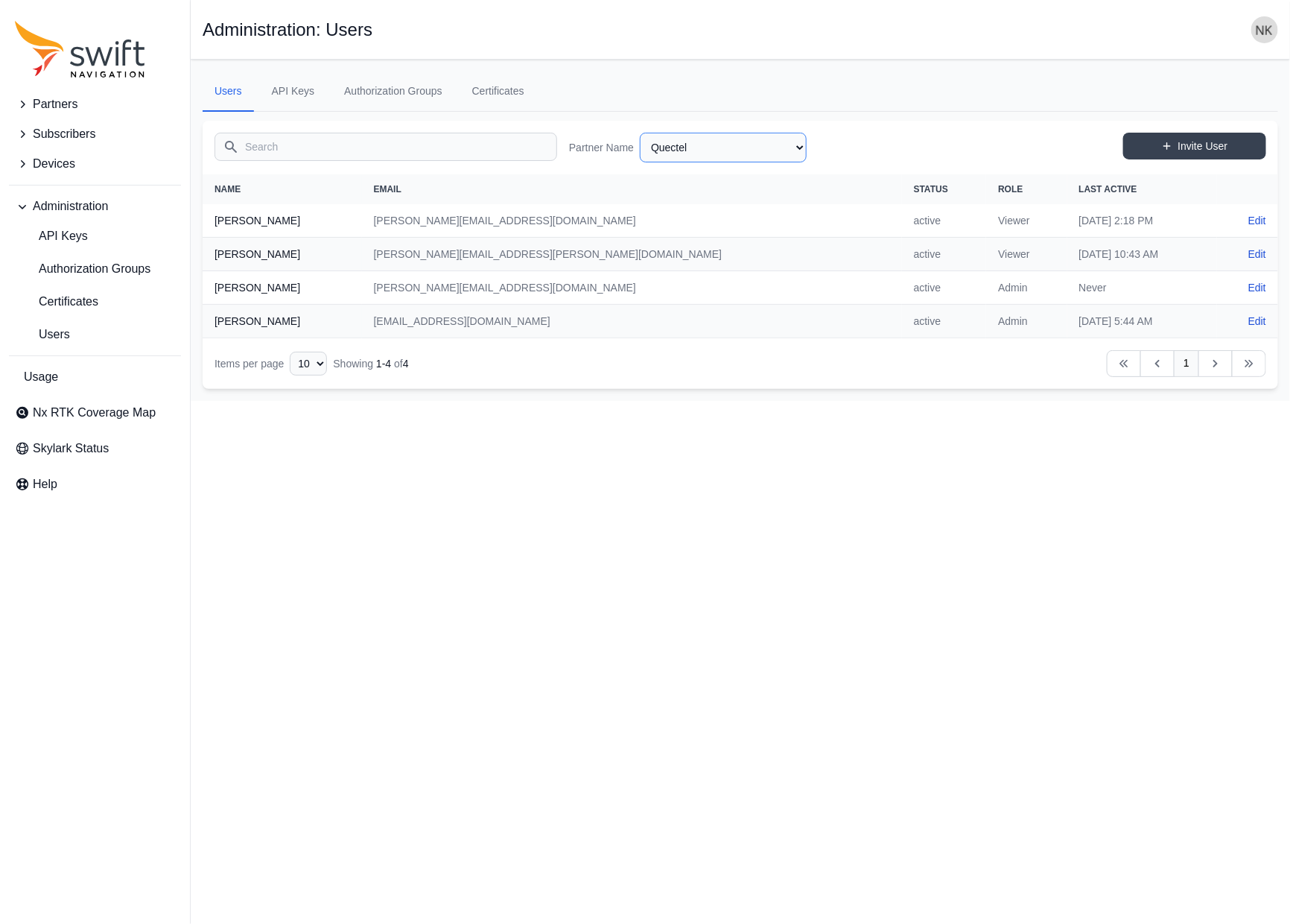
click at [712, 153] on select "AlpsAlpine [PERSON_NAME] Bad Elf Bench Mark Equipment & Supplies Inc. Benchmark…" at bounding box center [723, 147] width 167 height 30
click at [640, 133] on select "AlpsAlpine [PERSON_NAME] Bad Elf Bench Mark Equipment & Supplies Inc. Benchmark…" at bounding box center [723, 147] width 167 height 30
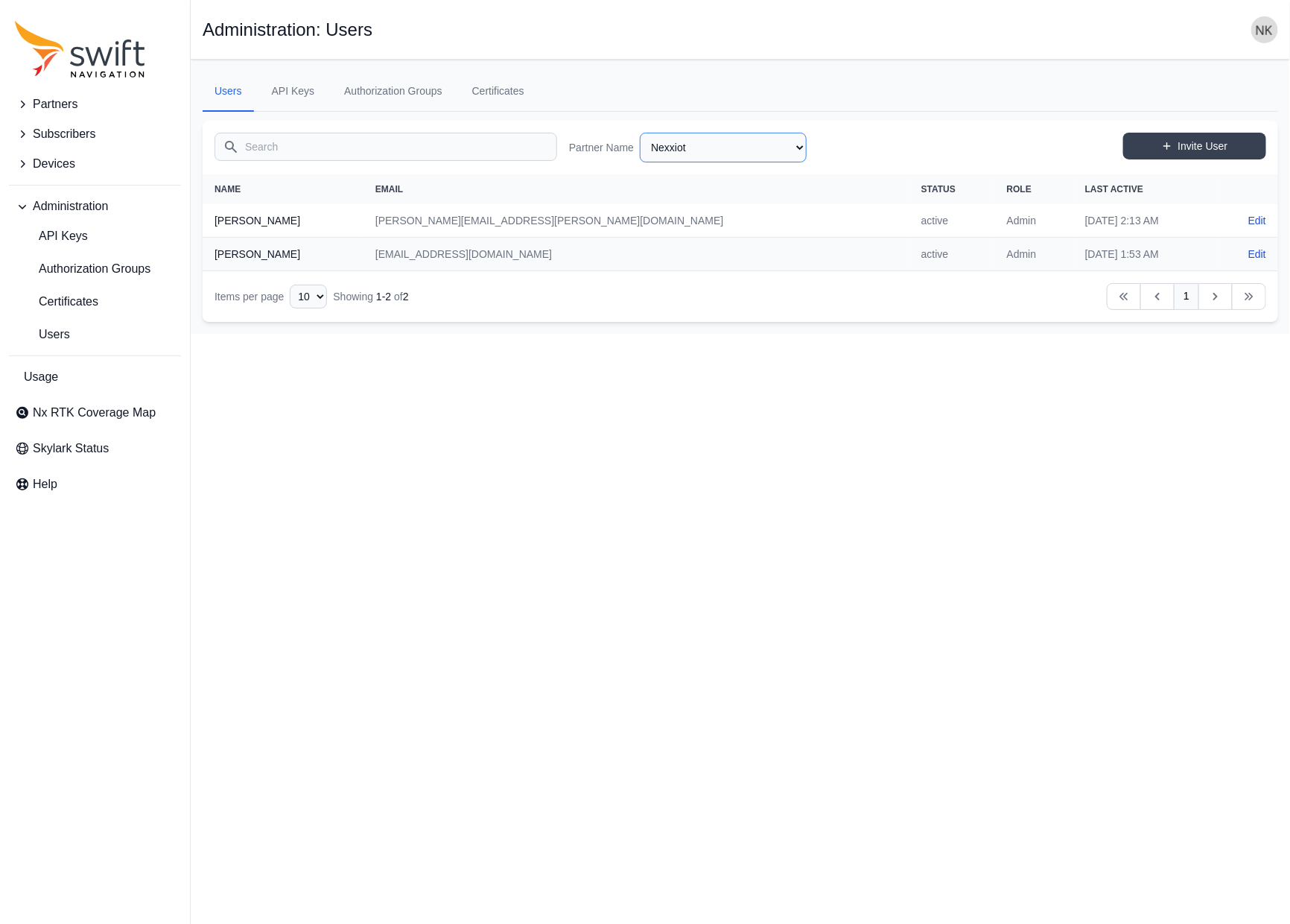
click at [719, 148] on select "AlpsAlpine [PERSON_NAME] Bad Elf Bench Mark Equipment & Supplies Inc. Benchmark…" at bounding box center [723, 147] width 167 height 30
click at [640, 133] on select "AlpsAlpine [PERSON_NAME] Bad Elf Bench Mark Equipment & Supplies Inc. Benchmark…" at bounding box center [723, 147] width 167 height 30
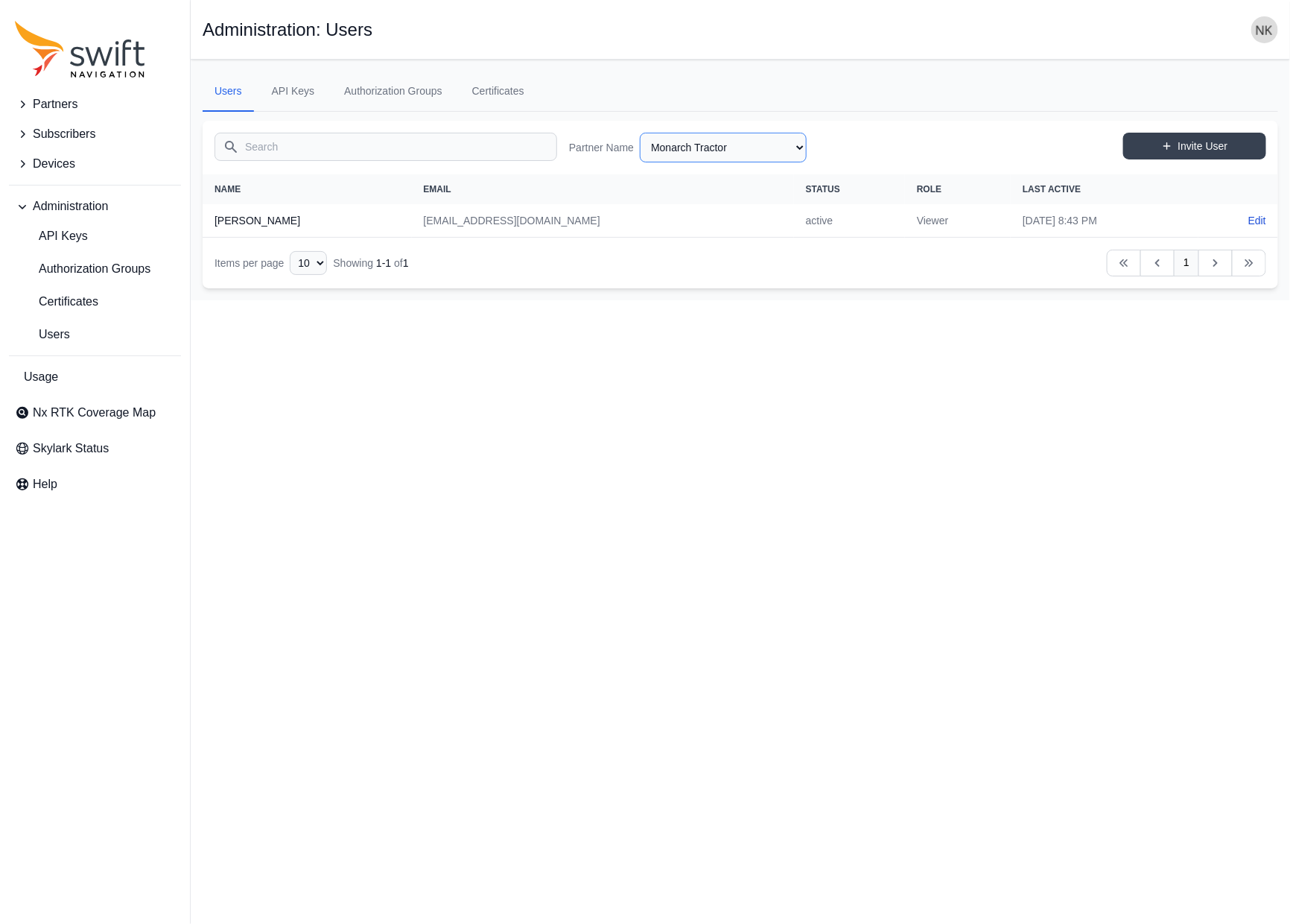
click at [753, 150] on select "AlpsAlpine [PERSON_NAME] Bad Elf Bench Mark Equipment & Supplies Inc. Benchmark…" at bounding box center [723, 147] width 167 height 30
click at [640, 133] on select "AlpsAlpine [PERSON_NAME] Bad Elf Bench Mark Equipment & Supplies Inc. Benchmark…" at bounding box center [723, 147] width 167 height 30
select select "ad9dc0fc-b6f4-448d-9052-fd4d0cd8b542"
